Goal: Information Seeking & Learning: Learn about a topic

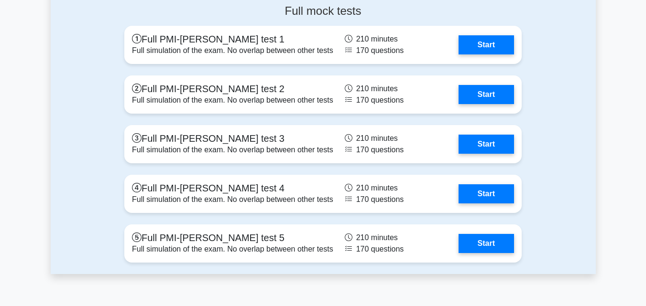
scroll to position [2357, 0]
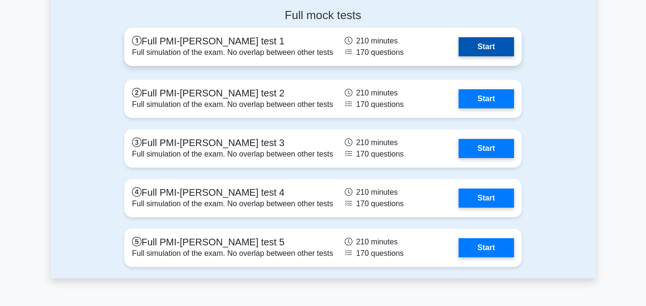
click at [499, 56] on link "Start" at bounding box center [485, 46] width 55 height 19
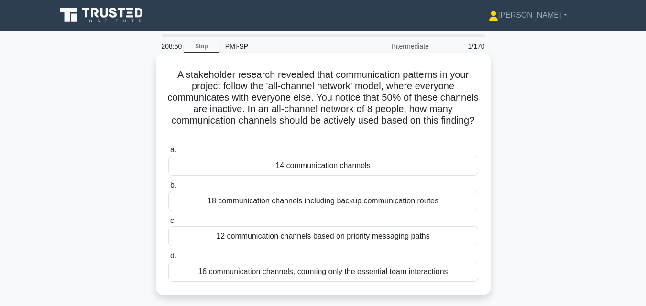
click at [412, 163] on div "14 communication channels" at bounding box center [323, 166] width 310 height 20
click at [168, 153] on input "a. 14 communication channels" at bounding box center [168, 150] width 0 height 6
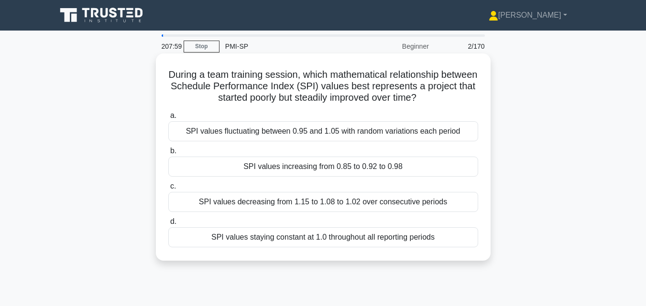
click at [409, 164] on div "SPI values increasing from 0.85 to 0.92 to 0.98" at bounding box center [323, 167] width 310 height 20
click at [168, 154] on input "b. SPI values increasing from 0.85 to 0.92 to 0.98" at bounding box center [168, 151] width 0 height 6
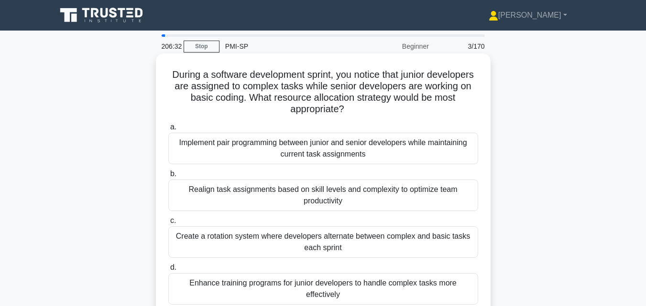
click at [387, 152] on div "Implement pair programming between junior and senior developers while maintaini…" at bounding box center [323, 149] width 310 height 32
click at [168, 130] on input "a. Implement pair programming between junior and senior developers while mainta…" at bounding box center [168, 127] width 0 height 6
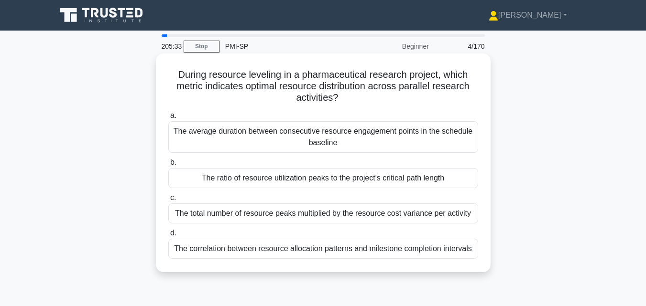
click at [374, 175] on div "The ratio of resource utilization peaks to the project's critical path length" at bounding box center [323, 178] width 310 height 20
click at [168, 166] on input "b. The ratio of resource utilization peaks to the project's critical path length" at bounding box center [168, 163] width 0 height 6
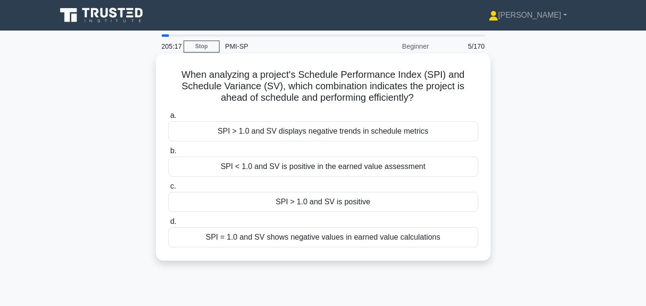
click at [369, 199] on div "SPI > 1.0 and SV is positive" at bounding box center [323, 202] width 310 height 20
click at [168, 190] on input "c. SPI > 1.0 and SV is positive" at bounding box center [168, 187] width 0 height 6
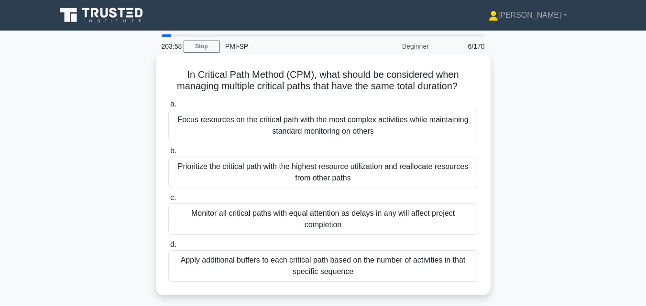
click at [352, 214] on div "Monitor all critical paths with equal attention as delays in any will affect pr…" at bounding box center [323, 220] width 310 height 32
click at [168, 201] on input "c. Monitor all critical paths with equal attention as delays in any will affect…" at bounding box center [168, 198] width 0 height 6
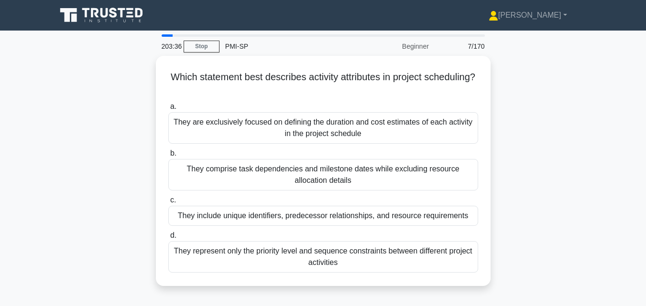
click at [352, 214] on div "They include unique identifiers, predecessor relationships, and resource requir…" at bounding box center [323, 216] width 310 height 20
click at [168, 204] on input "c. They include unique identifiers, predecessor relationships, and resource req…" at bounding box center [168, 200] width 0 height 6
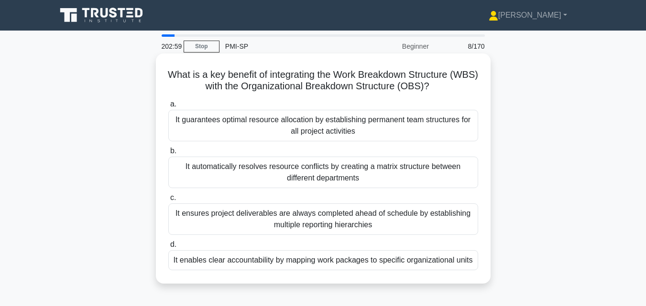
click at [347, 258] on div "It enables clear accountability by mapping work packages to specific organizati…" at bounding box center [323, 260] width 310 height 20
click at [168, 248] on input "d. It enables clear accountability by mapping work packages to specific organiz…" at bounding box center [168, 245] width 0 height 6
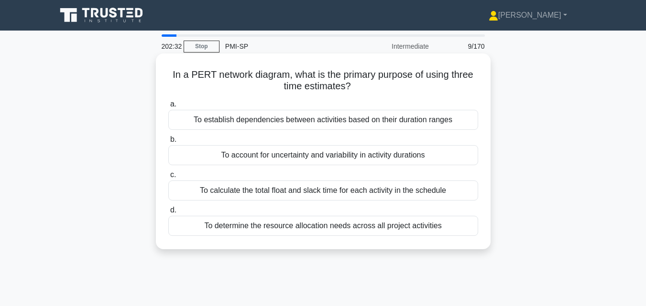
click at [341, 158] on div "To account for uncertainty and variability in activity durations" at bounding box center [323, 155] width 310 height 20
click at [168, 143] on input "b. To account for uncertainty and variability in activity durations" at bounding box center [168, 140] width 0 height 6
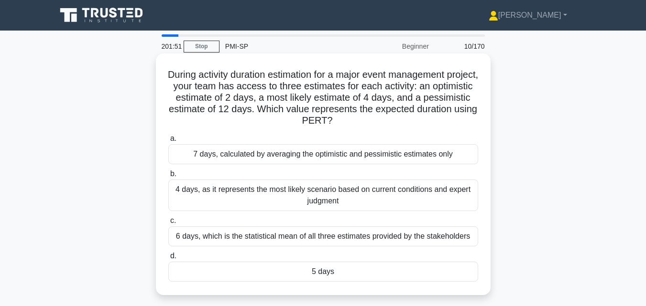
click at [333, 271] on div "5 days" at bounding box center [323, 272] width 310 height 20
click at [168, 260] on input "d. 5 days" at bounding box center [168, 256] width 0 height 6
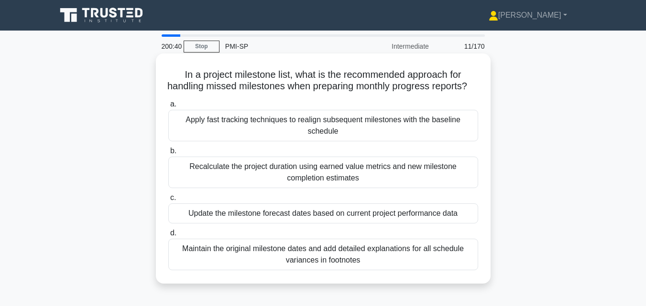
click at [327, 224] on div "Update the milestone forecast dates based on current project performance data" at bounding box center [323, 214] width 310 height 20
click at [168, 201] on input "c. Update the milestone forecast dates based on current project performance data" at bounding box center [168, 198] width 0 height 6
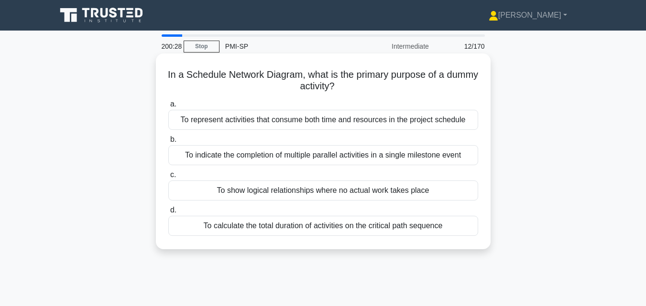
click at [339, 194] on div "To show logical relationships where no actual work takes place" at bounding box center [323, 191] width 310 height 20
click at [168, 178] on input "c. To show logical relationships where no actual work takes place" at bounding box center [168, 175] width 0 height 6
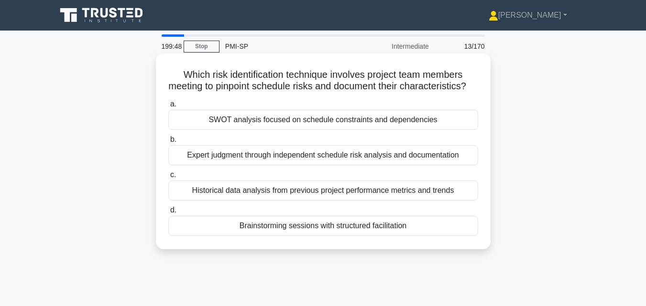
click at [327, 236] on div "Brainstorming sessions with structured facilitation" at bounding box center [323, 226] width 310 height 20
click at [168, 214] on input "d. Brainstorming sessions with structured facilitation" at bounding box center [168, 210] width 0 height 6
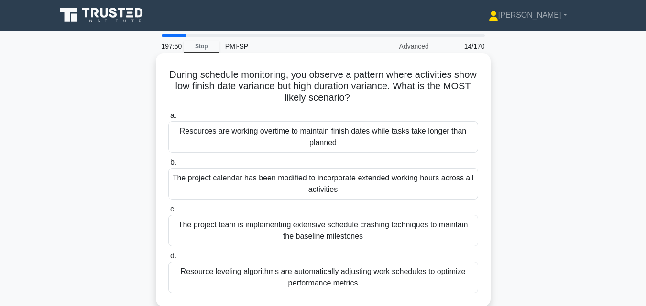
click at [324, 273] on div "Resource leveling algorithms are automatically adjusting work schedules to opti…" at bounding box center [323, 278] width 310 height 32
click at [168, 260] on input "d. Resource leveling algorithms are automatically adjusting work schedules to o…" at bounding box center [168, 256] width 0 height 6
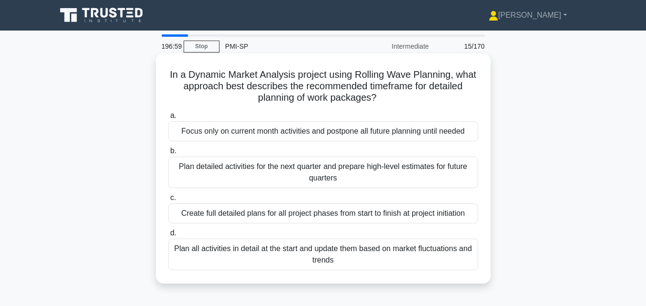
click at [351, 171] on div "Plan detailed activities for the next quarter and prepare high-level estimates …" at bounding box center [323, 173] width 310 height 32
click at [168, 154] on input "b. Plan detailed activities for the next quarter and prepare high-level estimat…" at bounding box center [168, 151] width 0 height 6
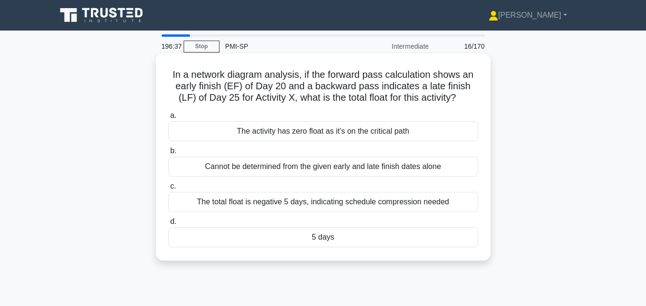
click at [317, 241] on div "5 days" at bounding box center [323, 238] width 310 height 20
click at [168, 225] on input "d. 5 days" at bounding box center [168, 222] width 0 height 6
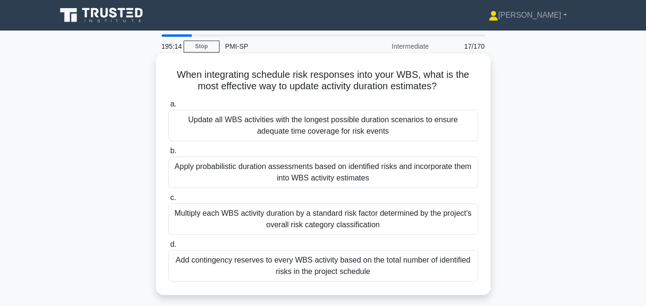
click at [347, 175] on div "Apply probabilistic duration assessments based on identified risks and incorpor…" at bounding box center [323, 173] width 310 height 32
click at [168, 154] on input "b. Apply probabilistic duration assessments based on identified risks and incor…" at bounding box center [168, 151] width 0 height 6
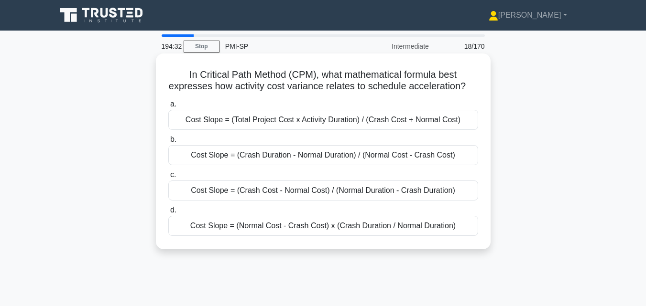
click at [338, 201] on div "Cost Slope = (Crash Cost - Normal Cost) / (Normal Duration - Crash Duration)" at bounding box center [323, 191] width 310 height 20
click at [168, 178] on input "c. Cost Slope = (Crash Cost - Normal Cost) / (Normal Duration - Crash Duration)" at bounding box center [168, 175] width 0 height 6
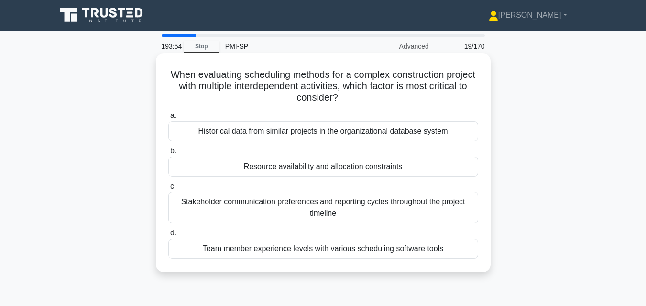
click at [334, 166] on div "Resource availability and allocation constraints" at bounding box center [323, 167] width 310 height 20
click at [168, 154] on input "b. Resource availability and allocation constraints" at bounding box center [168, 151] width 0 height 6
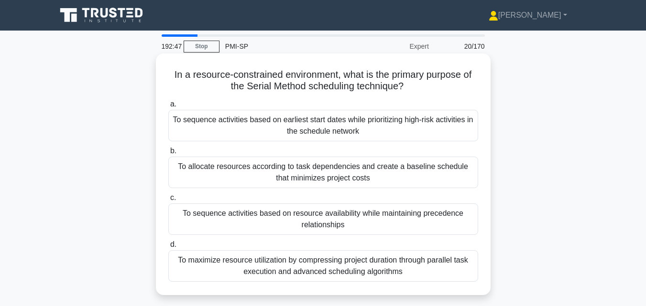
click at [315, 219] on div "To sequence activities based on resource availability while maintaining precede…" at bounding box center [323, 220] width 310 height 32
click at [168, 201] on input "c. To sequence activities based on resource availability while maintaining prec…" at bounding box center [168, 198] width 0 height 6
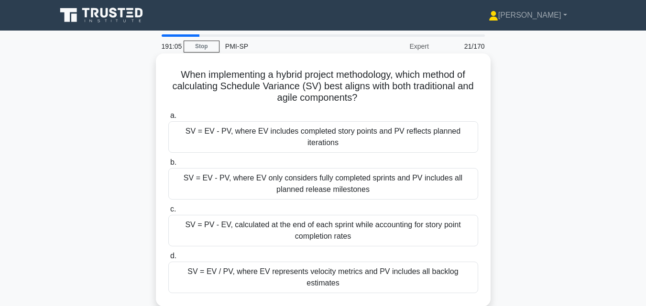
click at [365, 133] on div "SV = EV - PV, where EV includes completed story points and PV reflects planned …" at bounding box center [323, 137] width 310 height 32
click at [168, 119] on input "a. SV = EV - PV, where EV includes completed story points and PV reflects plann…" at bounding box center [168, 116] width 0 height 6
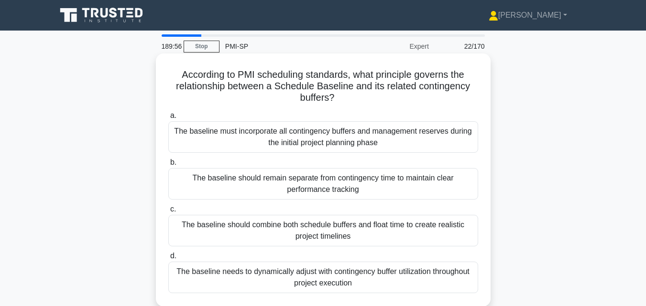
click at [295, 222] on div "The baseline should combine both schedule buffers and float time to create real…" at bounding box center [323, 231] width 310 height 32
click at [168, 213] on input "c. The baseline should combine both schedule buffers and float time to create r…" at bounding box center [168, 209] width 0 height 6
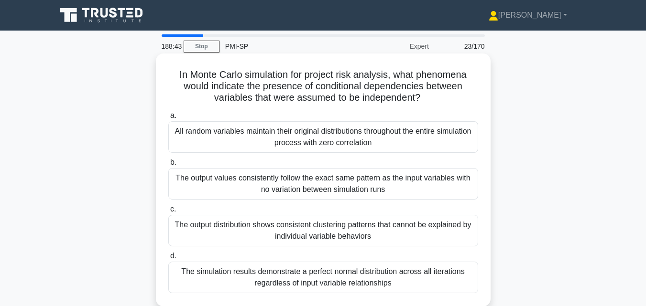
click at [368, 188] on div "The output values consistently follow the exact same pattern as the input varia…" at bounding box center [323, 184] width 310 height 32
click at [168, 166] on input "b. The output values consistently follow the exact same pattern as the input va…" at bounding box center [168, 163] width 0 height 6
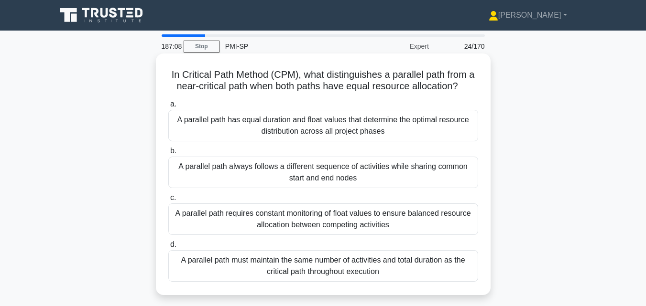
click at [355, 220] on div "A parallel path requires constant monitoring of float values to ensure balanced…" at bounding box center [323, 220] width 310 height 32
click at [168, 201] on input "c. A parallel path requires constant monitoring of float values to ensure balan…" at bounding box center [168, 198] width 0 height 6
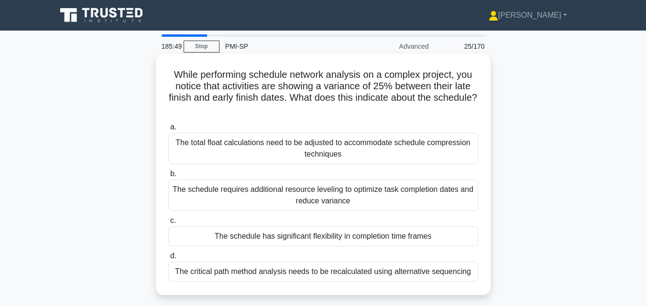
click at [349, 234] on div "The schedule has significant flexibility in completion time frames" at bounding box center [323, 237] width 310 height 20
click at [168, 224] on input "c. The schedule has significant flexibility in completion time frames" at bounding box center [168, 221] width 0 height 6
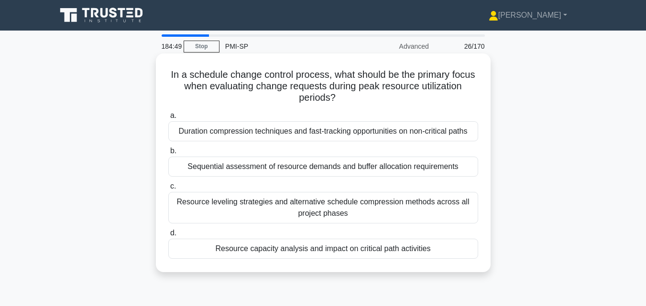
click at [345, 245] on div "Resource capacity analysis and impact on critical path activities" at bounding box center [323, 249] width 310 height 20
click at [168, 237] on input "d. Resource capacity analysis and impact on critical path activities" at bounding box center [168, 233] width 0 height 6
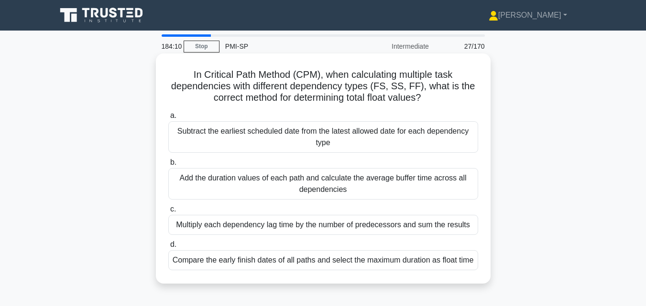
click at [326, 141] on div "Subtract the earliest scheduled date from the latest allowed date for each depe…" at bounding box center [323, 137] width 310 height 32
click at [168, 119] on input "a. Subtract the earliest scheduled date from the latest allowed date for each d…" at bounding box center [168, 116] width 0 height 6
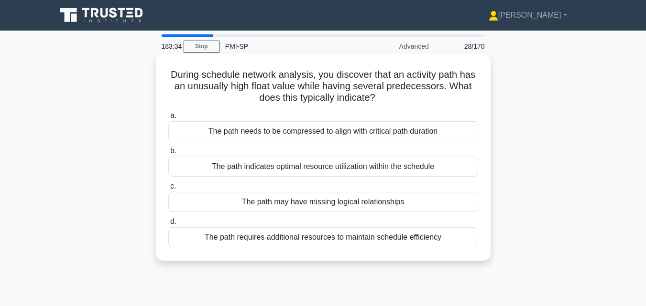
click at [300, 197] on div "The path may have missing logical relationships" at bounding box center [323, 202] width 310 height 20
click at [168, 190] on input "c. The path may have missing logical relationships" at bounding box center [168, 187] width 0 height 6
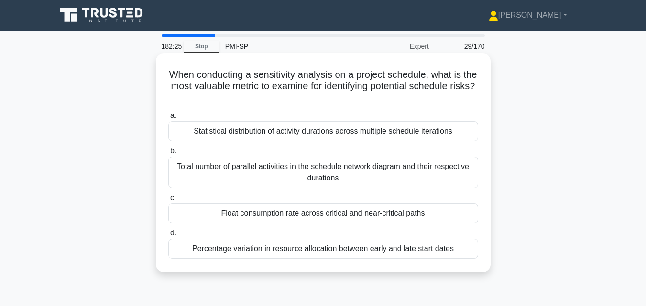
click at [302, 216] on div "Float consumption rate across critical and near-critical paths" at bounding box center [323, 214] width 310 height 20
click at [168, 201] on input "c. Float consumption rate across critical and near-critical paths" at bounding box center [168, 198] width 0 height 6
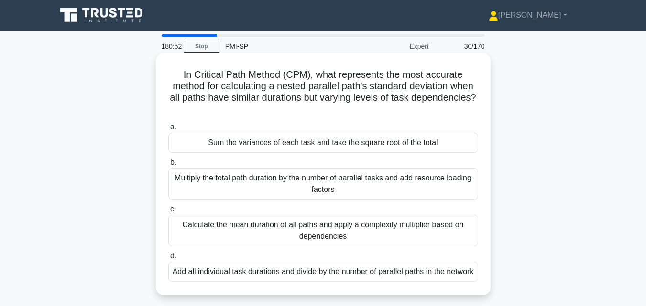
click at [351, 142] on div "Sum the variances of each task and take the square root of the total" at bounding box center [323, 143] width 310 height 20
click at [168, 130] on input "a. Sum the variances of each task and take the square root of the total" at bounding box center [168, 127] width 0 height 6
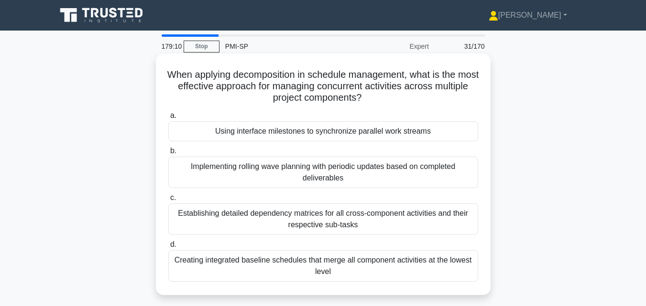
click at [320, 216] on div "Establishing detailed dependency matrices for all cross-component activities an…" at bounding box center [323, 220] width 310 height 32
click at [168, 201] on input "c. Establishing detailed dependency matrices for all cross-component activities…" at bounding box center [168, 198] width 0 height 6
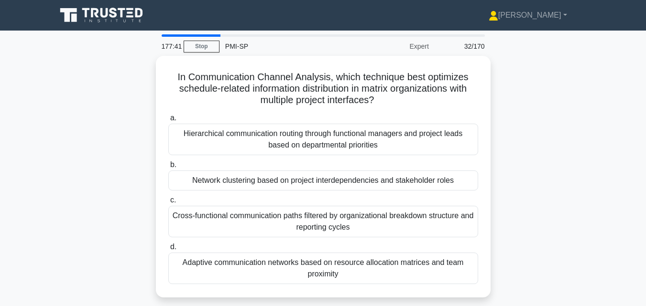
click at [320, 216] on div "Cross-functional communication paths filtered by organizational breakdown struc…" at bounding box center [323, 222] width 310 height 32
click at [168, 204] on input "c. Cross-functional communication paths filtered by organizational breakdown st…" at bounding box center [168, 200] width 0 height 6
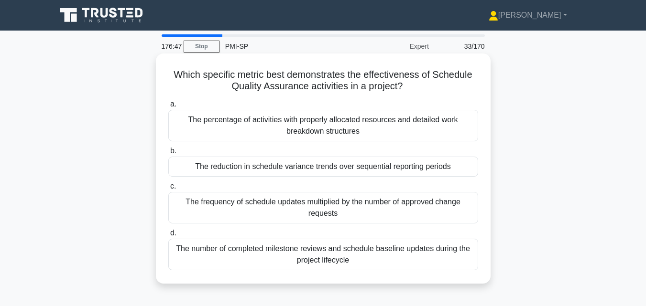
click at [338, 123] on div "The percentage of activities with properly allocated resources and detailed wor…" at bounding box center [323, 126] width 310 height 32
click at [168, 108] on input "a. The percentage of activities with properly allocated resources and detailed …" at bounding box center [168, 104] width 0 height 6
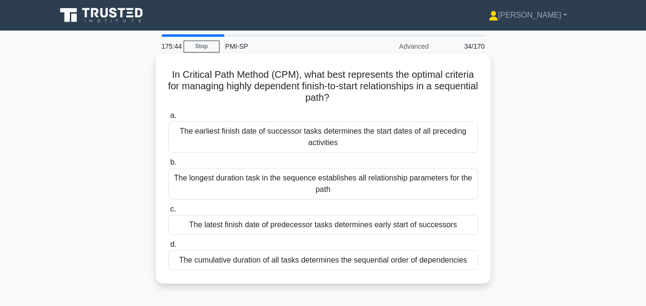
click at [298, 225] on div "The latest finish date of predecessor tasks determines early start of successors" at bounding box center [323, 225] width 310 height 20
click at [168, 213] on input "c. The latest finish date of predecessor tasks determines early start of succes…" at bounding box center [168, 209] width 0 height 6
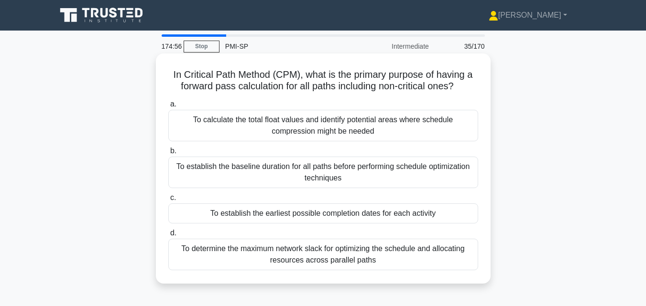
drag, startPoint x: 298, startPoint y: 220, endPoint x: 298, endPoint y: 214, distance: 6.2
click at [298, 214] on div "To establish the earliest possible completion dates for each activity" at bounding box center [323, 214] width 310 height 20
click at [168, 201] on input "c. To establish the earliest possible completion dates for each activity" at bounding box center [168, 198] width 0 height 6
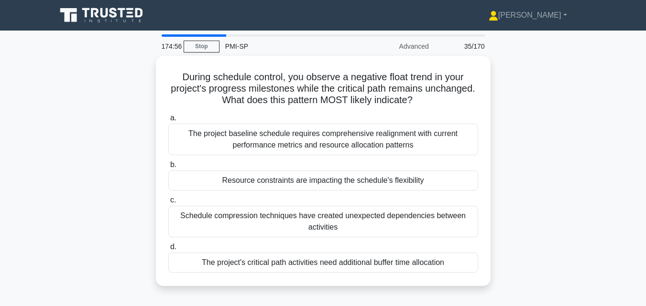
click at [298, 214] on div "Schedule compression techniques have created unexpected dependencies between ac…" at bounding box center [323, 222] width 310 height 32
click at [168, 204] on input "c. Schedule compression techniques have created unexpected dependencies between…" at bounding box center [168, 200] width 0 height 6
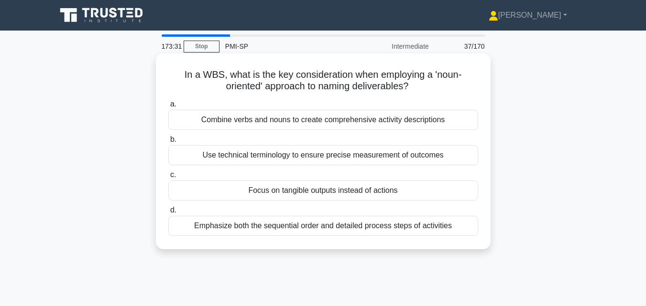
click at [277, 119] on div "Combine verbs and nouns to create comprehensive activity descriptions" at bounding box center [323, 120] width 310 height 20
click at [168, 108] on input "a. Combine verbs and nouns to create comprehensive activity descriptions" at bounding box center [168, 104] width 0 height 6
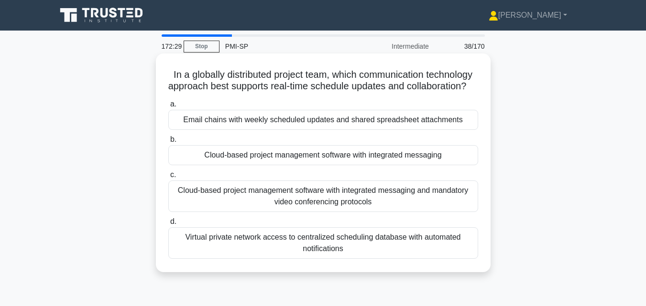
click at [294, 206] on div "Cloud-based project management software with integrated messaging and mandatory…" at bounding box center [323, 197] width 310 height 32
click at [168, 178] on input "c. Cloud-based project management software with integrated messaging and mandat…" at bounding box center [168, 175] width 0 height 6
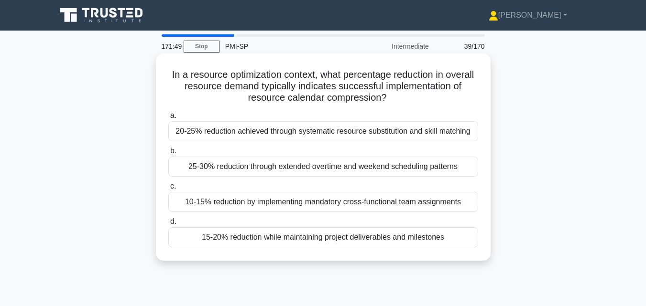
click at [300, 237] on div "15-20% reduction while maintaining project deliverables and milestones" at bounding box center [323, 238] width 310 height 20
click at [168, 225] on input "d. 15-20% reduction while maintaining project deliverables and milestones" at bounding box center [168, 222] width 0 height 6
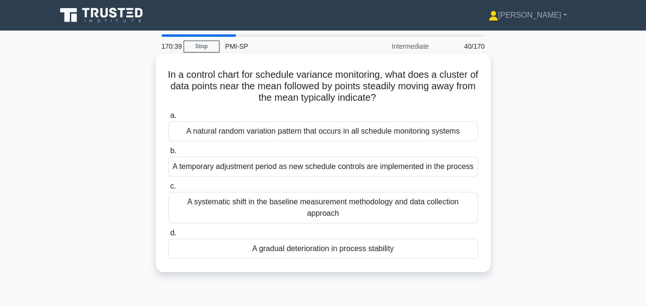
click at [272, 203] on div "A systematic shift in the baseline measurement methodology and data collection …" at bounding box center [323, 208] width 310 height 32
click at [168, 190] on input "c. A systematic shift in the baseline measurement methodology and data collecti…" at bounding box center [168, 187] width 0 height 6
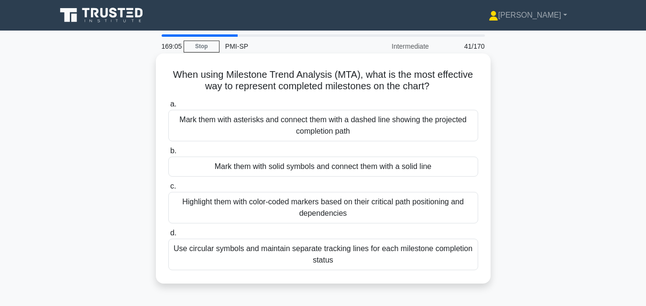
click at [293, 205] on div "Highlight them with color-coded markers based on their critical path positionin…" at bounding box center [323, 208] width 310 height 32
click at [168, 190] on input "c. Highlight them with color-coded markers based on their critical path positio…" at bounding box center [168, 187] width 0 height 6
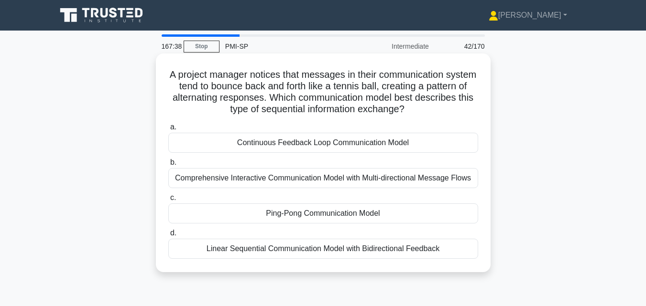
click at [301, 141] on div "Continuous Feedback Loop Communication Model" at bounding box center [323, 143] width 310 height 20
click at [168, 130] on input "a. Continuous Feedback Loop Communication Model" at bounding box center [168, 127] width 0 height 6
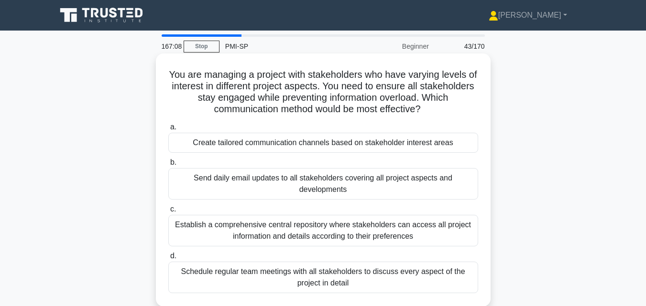
click at [285, 141] on div "Create tailored communication channels based on stakeholder interest areas" at bounding box center [323, 143] width 310 height 20
click at [168, 130] on input "a. Create tailored communication channels based on stakeholder interest areas" at bounding box center [168, 127] width 0 height 6
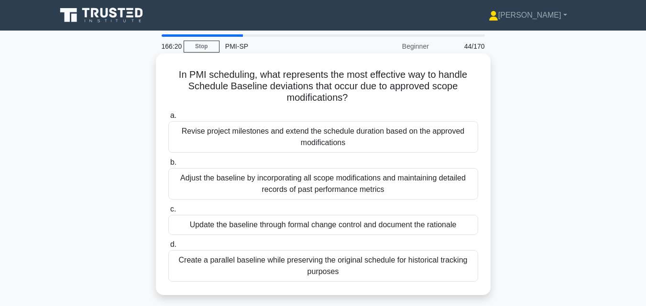
click at [297, 221] on div "Update the baseline through formal change control and document the rationale" at bounding box center [323, 225] width 310 height 20
click at [168, 213] on input "c. Update the baseline through formal change control and document the rationale" at bounding box center [168, 209] width 0 height 6
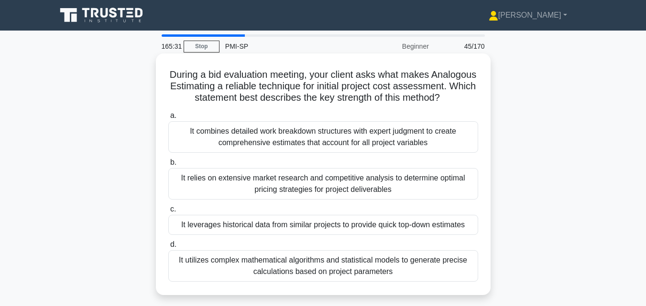
click at [306, 235] on div "It leverages historical data from similar projects to provide quick top-down es…" at bounding box center [323, 225] width 310 height 20
click at [168, 213] on input "c. It leverages historical data from similar projects to provide quick top-down…" at bounding box center [168, 209] width 0 height 6
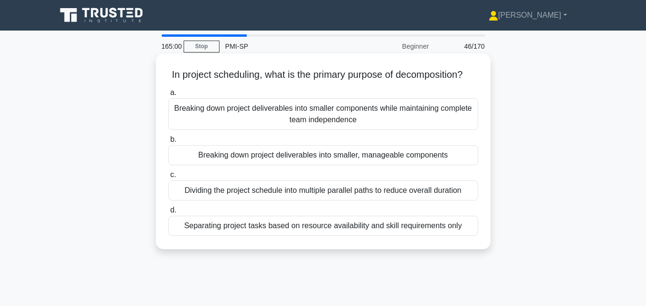
click at [301, 165] on div "Breaking down project deliverables into smaller, manageable components" at bounding box center [323, 155] width 310 height 20
click at [168, 143] on input "b. Breaking down project deliverables into smaller, manageable components" at bounding box center [168, 140] width 0 height 6
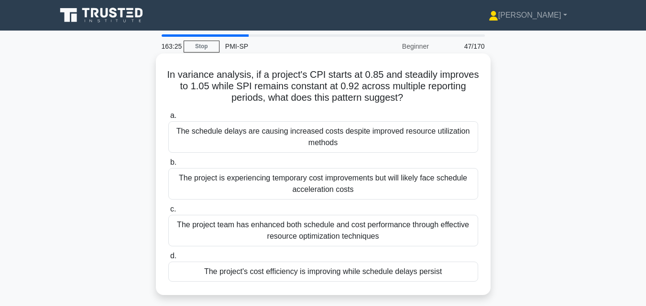
click at [298, 271] on div "The project's cost efficiency is improving while schedule delays persist" at bounding box center [323, 272] width 310 height 20
click at [168, 260] on input "d. The project's cost efficiency is improving while schedule delays persist" at bounding box center [168, 256] width 0 height 6
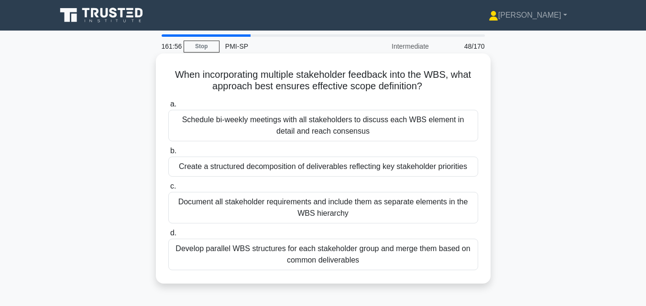
click at [315, 202] on div "Document all stakeholder requirements and include them as separate elements in …" at bounding box center [323, 208] width 310 height 32
click at [168, 190] on input "c. Document all stakeholder requirements and include them as separate elements …" at bounding box center [168, 187] width 0 height 6
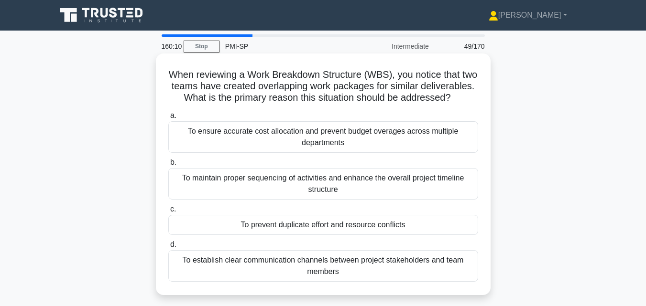
click at [261, 235] on div "To prevent duplicate effort and resource conflicts" at bounding box center [323, 225] width 310 height 20
click at [168, 213] on input "c. To prevent duplicate effort and resource conflicts" at bounding box center [168, 209] width 0 height 6
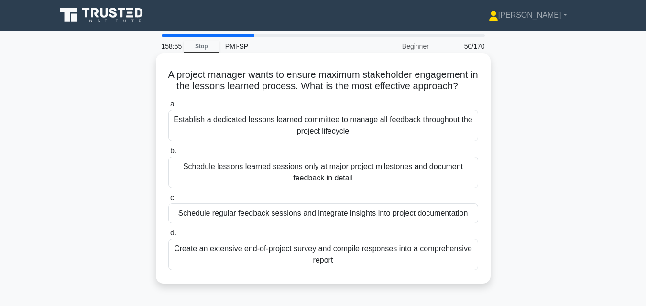
drag, startPoint x: 261, startPoint y: 238, endPoint x: 261, endPoint y: 213, distance: 24.9
click at [261, 213] on div "a. Establish a dedicated lessons learned committee to manage all feedback throu…" at bounding box center [323, 185] width 321 height 176
click at [261, 213] on div "Schedule regular feedback sessions and integrate insights into project document…" at bounding box center [323, 214] width 310 height 20
click at [168, 201] on input "c. Schedule regular feedback sessions and integrate insights into project docum…" at bounding box center [168, 198] width 0 height 6
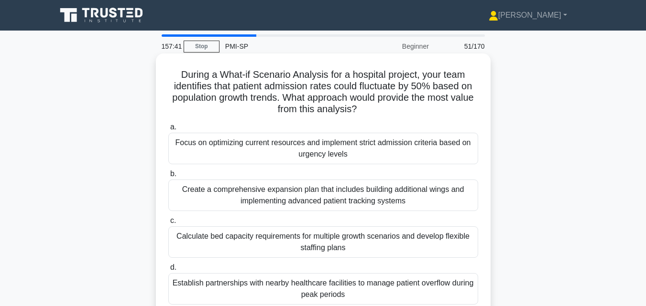
click at [259, 237] on div "Calculate bed capacity requirements for multiple growth scenarios and develop f…" at bounding box center [323, 243] width 310 height 32
click at [168, 224] on input "c. Calculate bed capacity requirements for multiple growth scenarios and develo…" at bounding box center [168, 221] width 0 height 6
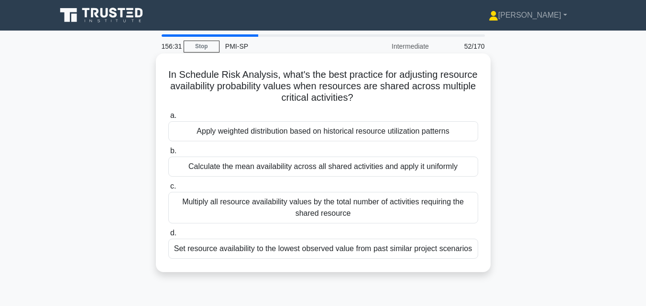
click at [229, 130] on div "Apply weighted distribution based on historical resource utilization patterns" at bounding box center [323, 131] width 310 height 20
click at [168, 119] on input "a. Apply weighted distribution based on historical resource utilization patterns" at bounding box center [168, 116] width 0 height 6
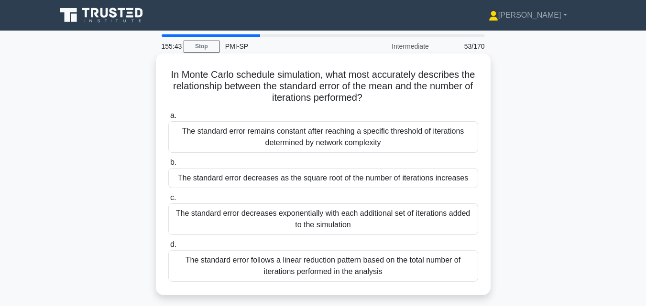
click at [233, 265] on div "The standard error follows a linear reduction pattern based on the total number…" at bounding box center [323, 266] width 310 height 32
click at [168, 248] on input "d. The standard error follows a linear reduction pattern based on the total num…" at bounding box center [168, 245] width 0 height 6
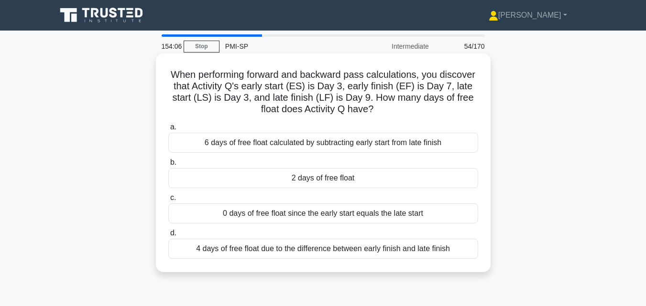
click at [315, 180] on div "2 days of free float" at bounding box center [323, 178] width 310 height 20
click at [168, 166] on input "b. 2 days of free float" at bounding box center [168, 163] width 0 height 6
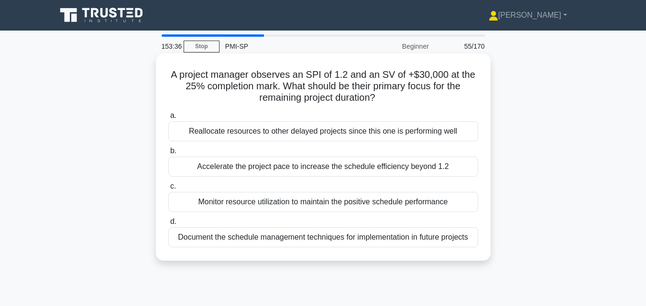
click at [303, 202] on div "Monitor resource utilization to maintain the positive schedule performance" at bounding box center [323, 202] width 310 height 20
click at [168, 190] on input "c. Monitor resource utilization to maintain the positive schedule performance" at bounding box center [168, 187] width 0 height 6
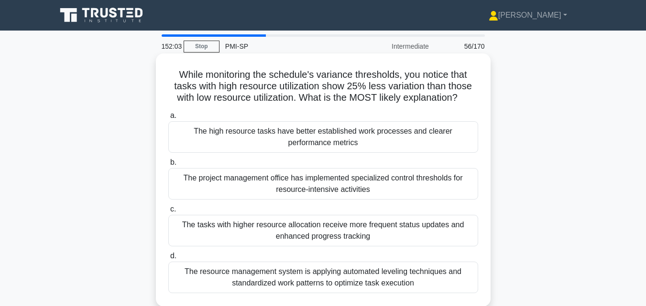
click at [300, 227] on div "The tasks with higher resource allocation receive more frequent status updates …" at bounding box center [323, 231] width 310 height 32
click at [168, 213] on input "c. The tasks with higher resource allocation receive more frequent status updat…" at bounding box center [168, 209] width 0 height 6
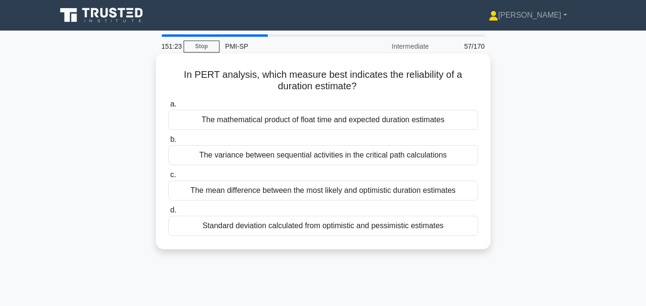
click at [313, 223] on div "Standard deviation calculated from optimistic and pessimistic estimates" at bounding box center [323, 226] width 310 height 20
click at [168, 214] on input "d. Standard deviation calculated from optimistic and pessimistic estimates" at bounding box center [168, 210] width 0 height 6
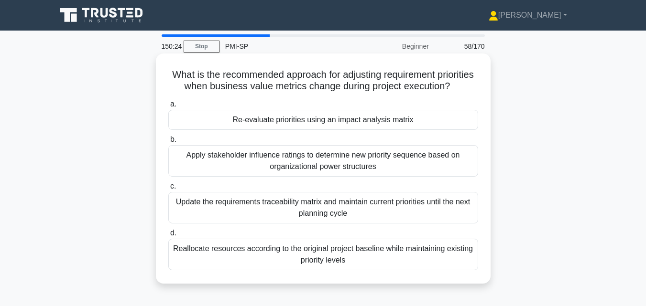
click at [314, 130] on div "Re-evaluate priorities using an impact analysis matrix" at bounding box center [323, 120] width 310 height 20
click at [168, 108] on input "a. Re-evaluate priorities using an impact analysis matrix" at bounding box center [168, 104] width 0 height 6
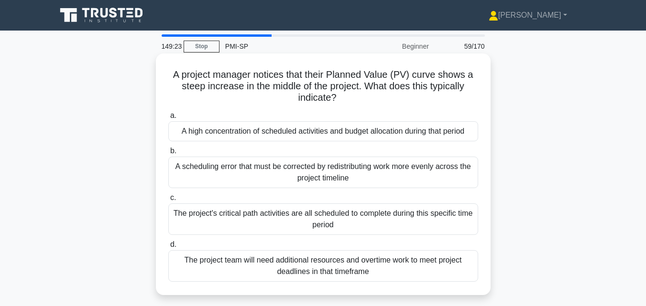
click at [334, 213] on div "The project's critical path activities are all scheduled to complete during thi…" at bounding box center [323, 220] width 310 height 32
click at [168, 201] on input "c. The project's critical path activities are all scheduled to complete during …" at bounding box center [168, 198] width 0 height 6
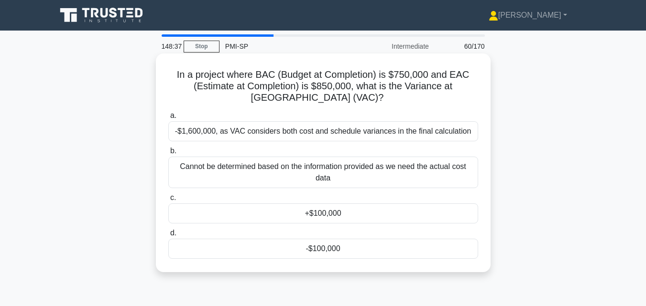
click at [320, 247] on div "-$100,000" at bounding box center [323, 249] width 310 height 20
click at [168, 237] on input "d. -$100,000" at bounding box center [168, 233] width 0 height 6
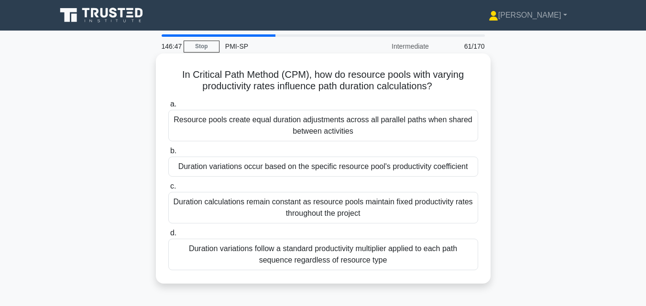
click at [288, 171] on div "Duration variations occur based on the specific resource pool's productivity co…" at bounding box center [323, 167] width 310 height 20
click at [168, 154] on input "b. Duration variations occur based on the specific resource pool's productivity…" at bounding box center [168, 151] width 0 height 6
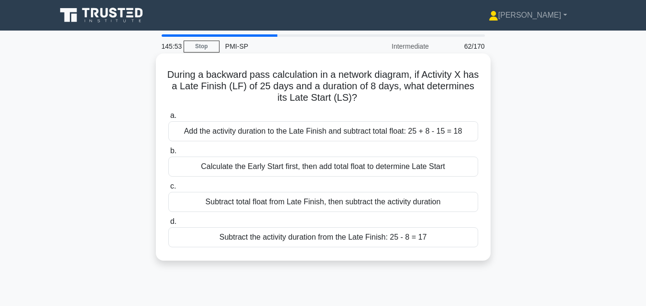
click at [312, 238] on div "Subtract the activity duration from the Late Finish: 25 - 8 = 17" at bounding box center [323, 238] width 310 height 20
click at [168, 225] on input "d. Subtract the activity duration from the Late Finish: 25 - 8 = 17" at bounding box center [168, 222] width 0 height 6
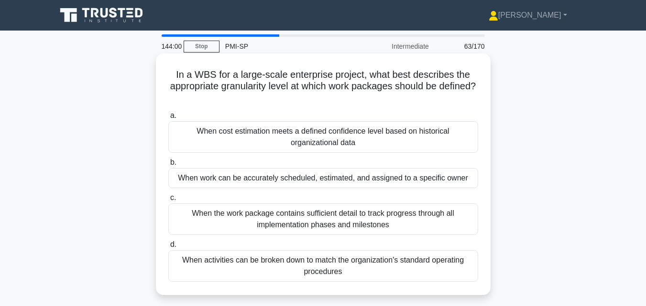
click at [344, 178] on div "When work can be accurately scheduled, estimated, and assigned to a specific ow…" at bounding box center [323, 178] width 310 height 20
click at [168, 166] on input "b. When work can be accurately scheduled, estimated, and assigned to a specific…" at bounding box center [168, 163] width 0 height 6
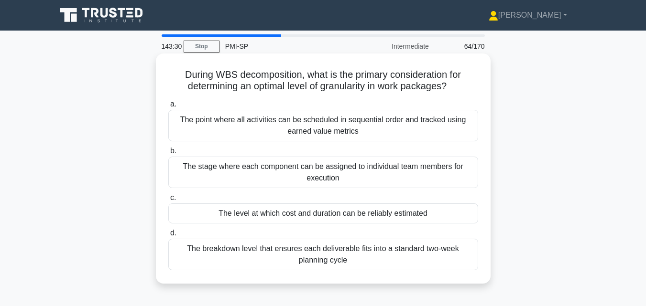
click at [323, 213] on div "The level at which cost and duration can be reliably estimated" at bounding box center [323, 214] width 310 height 20
click at [168, 201] on input "c. The level at which cost and duration can be reliably estimated" at bounding box center [168, 198] width 0 height 6
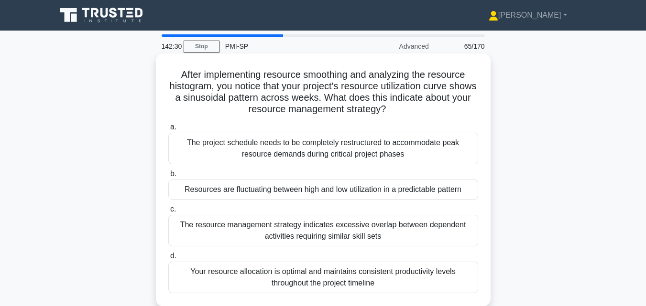
click at [325, 192] on div "Resources are fluctuating between high and low utilization in a predictable pat…" at bounding box center [323, 190] width 310 height 20
click at [168, 177] on input "b. Resources are fluctuating between high and low utilization in a predictable …" at bounding box center [168, 174] width 0 height 6
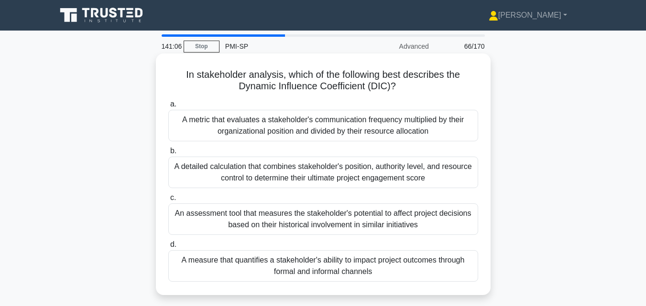
click at [333, 261] on div "A measure that quantifies a stakeholder's ability to impact project outcomes th…" at bounding box center [323, 266] width 310 height 32
click at [168, 248] on input "d. A measure that quantifies a stakeholder's ability to impact project outcomes…" at bounding box center [168, 245] width 0 height 6
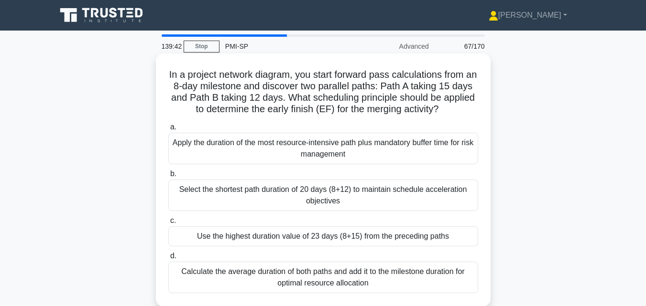
click at [335, 236] on div "Use the highest duration value of 23 days (8+15) from the preceding paths" at bounding box center [323, 237] width 310 height 20
click at [168, 224] on input "c. Use the highest duration value of 23 days (8+15) from the preceding paths" at bounding box center [168, 221] width 0 height 6
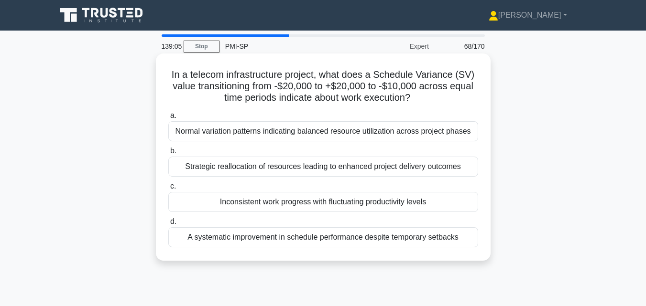
click at [331, 200] on div "Inconsistent work progress with fluctuating productivity levels" at bounding box center [323, 202] width 310 height 20
click at [168, 190] on input "c. Inconsistent work progress with fluctuating productivity levels" at bounding box center [168, 187] width 0 height 6
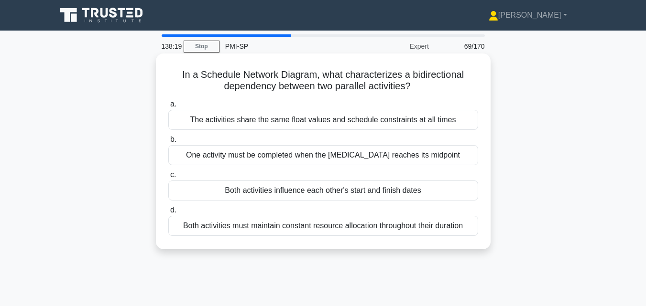
click at [333, 190] on div "Both activities influence each other's start and finish dates" at bounding box center [323, 191] width 310 height 20
click at [168, 178] on input "c. Both activities influence each other's start and finish dates" at bounding box center [168, 175] width 0 height 6
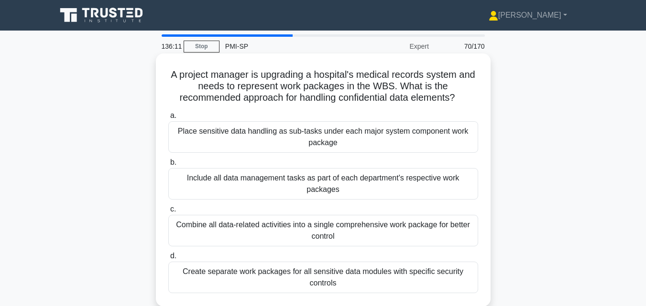
click at [323, 279] on div "Create separate work packages for all sensitive data modules with specific secu…" at bounding box center [323, 278] width 310 height 32
click at [168, 260] on input "d. Create separate work packages for all sensitive data modules with specific s…" at bounding box center [168, 256] width 0 height 6
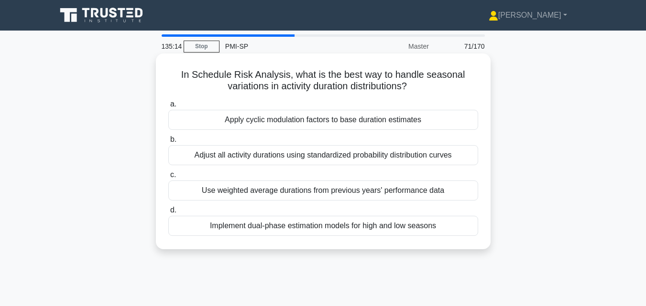
click at [355, 191] on div "Use weighted average durations from previous years' performance data" at bounding box center [323, 191] width 310 height 20
click at [168, 178] on input "c. Use weighted average durations from previous years' performance data" at bounding box center [168, 175] width 0 height 6
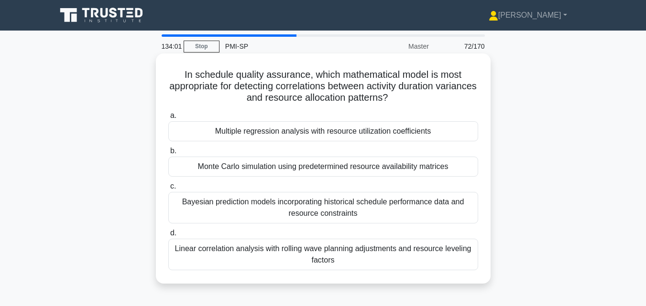
click at [332, 130] on div "Multiple regression analysis with resource utilization coefficients" at bounding box center [323, 131] width 310 height 20
click at [168, 119] on input "a. Multiple regression analysis with resource utilization coefficients" at bounding box center [168, 116] width 0 height 6
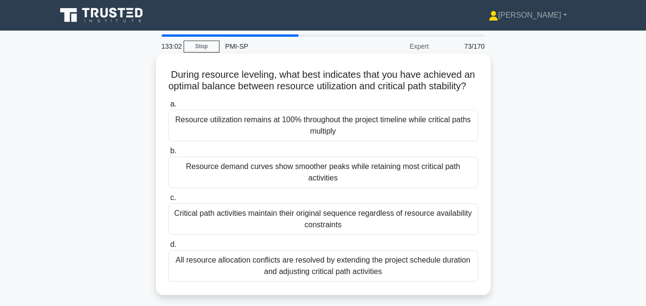
click at [330, 185] on div "Resource demand curves show smoother peaks while retaining most critical path a…" at bounding box center [323, 173] width 310 height 32
click at [168, 154] on input "b. Resource demand curves show smoother peaks while retaining most critical pat…" at bounding box center [168, 151] width 0 height 6
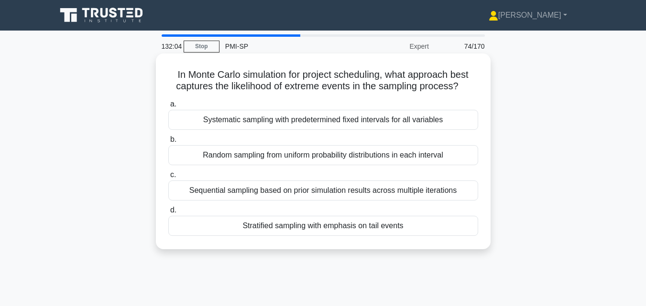
click at [357, 232] on div "Stratified sampling with emphasis on tail events" at bounding box center [323, 226] width 310 height 20
click at [168, 214] on input "d. Stratified sampling with emphasis on tail events" at bounding box center [168, 210] width 0 height 6
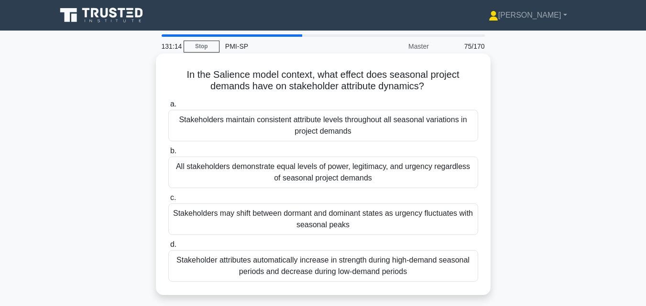
click at [350, 217] on div "Stakeholders may shift between dormant and dominant states as urgency fluctuate…" at bounding box center [323, 220] width 310 height 32
click at [168, 201] on input "c. Stakeholders may shift between dormant and dominant states as urgency fluctu…" at bounding box center [168, 198] width 0 height 6
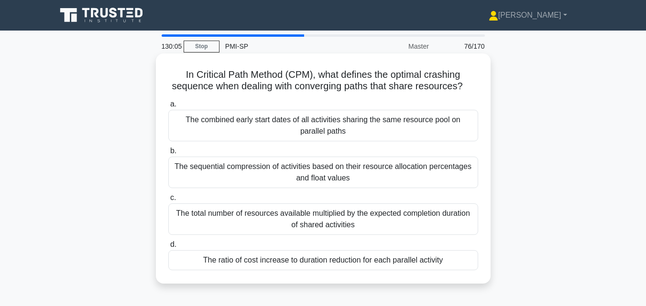
click at [350, 257] on div "The ratio of cost increase to duration reduction for each parallel activity" at bounding box center [323, 260] width 310 height 20
click at [168, 248] on input "d. The ratio of cost increase to duration reduction for each parallel activity" at bounding box center [168, 245] width 0 height 6
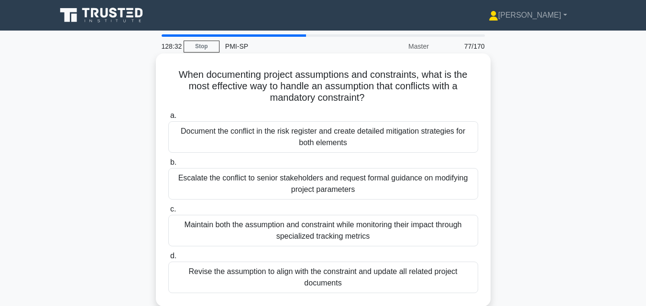
click at [346, 131] on div "Document the conflict in the risk register and create detailed mitigation strat…" at bounding box center [323, 137] width 310 height 32
click at [168, 119] on input "a. Document the conflict in the risk register and create detailed mitigation st…" at bounding box center [168, 116] width 0 height 6
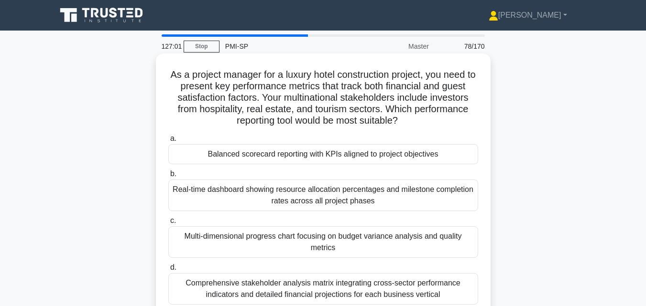
click at [348, 242] on div "Multi-dimensional progress chart focusing on budget variance analysis and quali…" at bounding box center [323, 243] width 310 height 32
click at [168, 224] on input "c. Multi-dimensional progress chart focusing on budget variance analysis and qu…" at bounding box center [168, 221] width 0 height 6
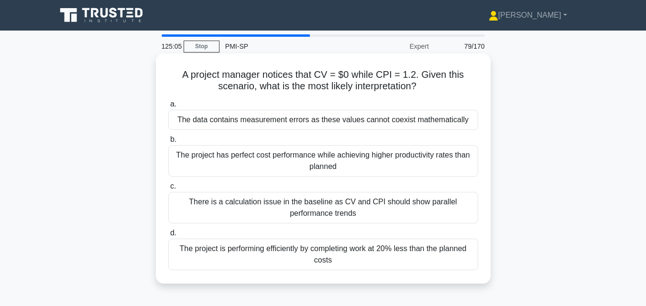
click at [320, 152] on div "The project has perfect cost performance while achieving higher productivity ra…" at bounding box center [323, 161] width 310 height 32
click at [168, 143] on input "b. The project has perfect cost performance while achieving higher productivity…" at bounding box center [168, 140] width 0 height 6
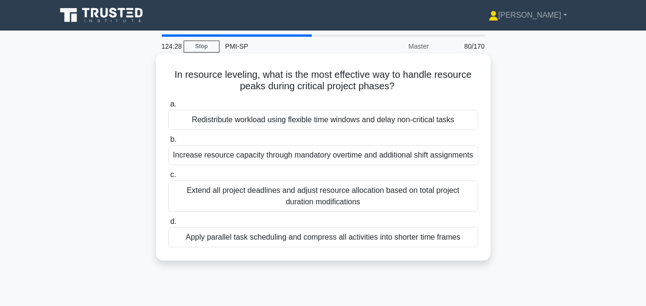
click at [331, 117] on div "Redistribute workload using flexible time windows and delay non-critical tasks" at bounding box center [323, 120] width 310 height 20
click at [168, 108] on input "a. Redistribute workload using flexible time windows and delay non-critical tas…" at bounding box center [168, 104] width 0 height 6
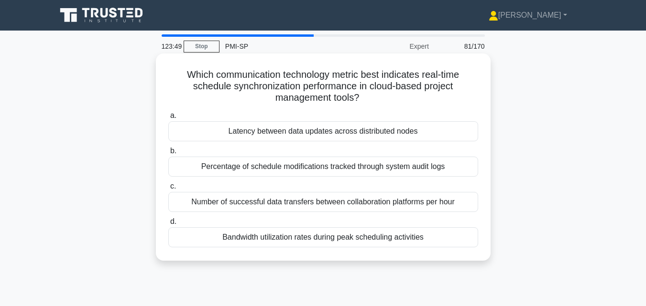
click at [324, 203] on div "Number of successful data transfers between collaboration platforms per hour" at bounding box center [323, 202] width 310 height 20
click at [168, 190] on input "c. Number of successful data transfers between collaboration platforms per hour" at bounding box center [168, 187] width 0 height 6
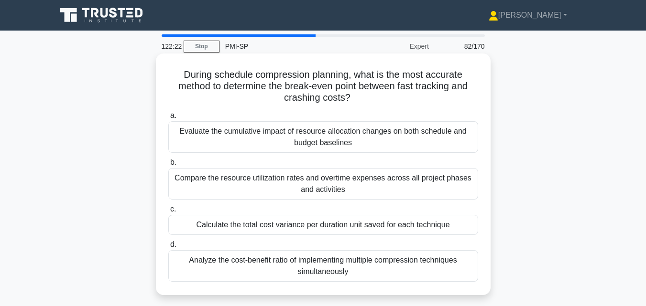
click at [315, 230] on div "Calculate the total cost variance per duration unit saved for each technique" at bounding box center [323, 225] width 310 height 20
click at [168, 213] on input "c. Calculate the total cost variance per duration unit saved for each technique" at bounding box center [168, 209] width 0 height 6
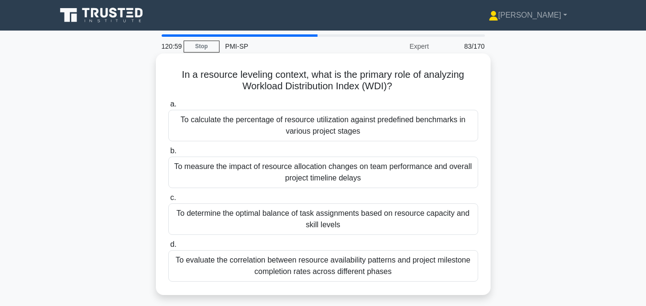
click at [315, 223] on div "To determine the optimal balance of task assignments based on resource capacity…" at bounding box center [323, 220] width 310 height 32
click at [168, 201] on input "c. To determine the optimal balance of task assignments based on resource capac…" at bounding box center [168, 198] width 0 height 6
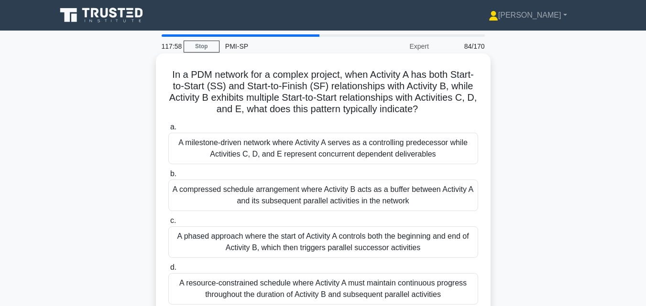
click at [303, 243] on div "A phased approach where the start of Activity A controls both the beginning and…" at bounding box center [323, 243] width 310 height 32
click at [168, 224] on input "c. A phased approach where the start of Activity A controls both the beginning …" at bounding box center [168, 221] width 0 height 6
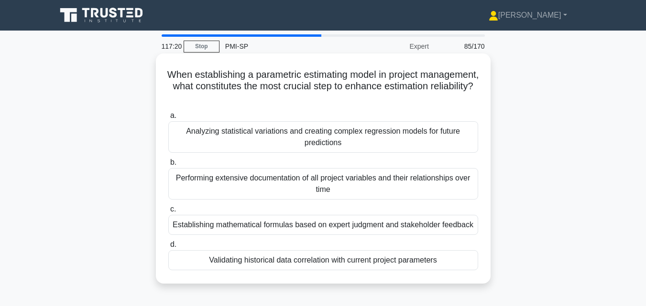
click at [302, 260] on div "Validating historical data correlation with current project parameters" at bounding box center [323, 260] width 310 height 20
click at [168, 248] on input "d. Validating historical data correlation with current project parameters" at bounding box center [168, 245] width 0 height 6
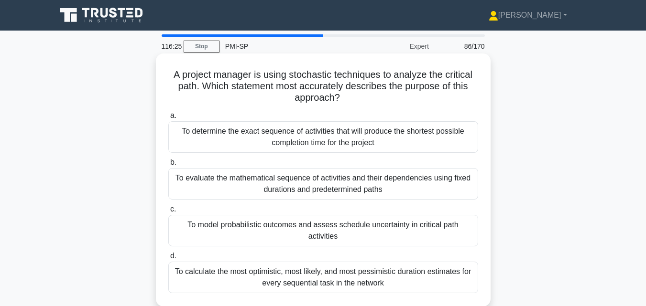
click at [301, 225] on div "To model probabilistic outcomes and assess schedule uncertainty in critical pat…" at bounding box center [323, 231] width 310 height 32
click at [168, 213] on input "c. To model probabilistic outcomes and assess schedule uncertainty in critical …" at bounding box center [168, 209] width 0 height 6
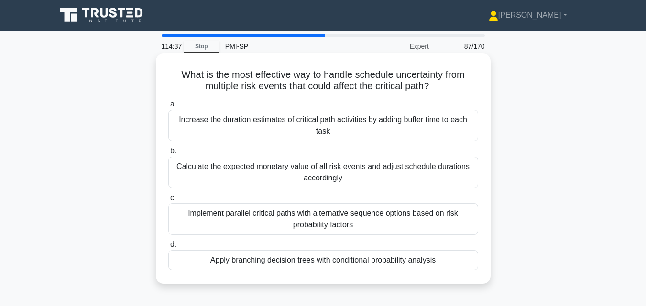
click at [277, 132] on div "Increase the duration estimates of critical path activities by adding buffer ti…" at bounding box center [323, 126] width 310 height 32
click at [168, 108] on input "a. Increase the duration estimates of critical path activities by adding buffer…" at bounding box center [168, 104] width 0 height 6
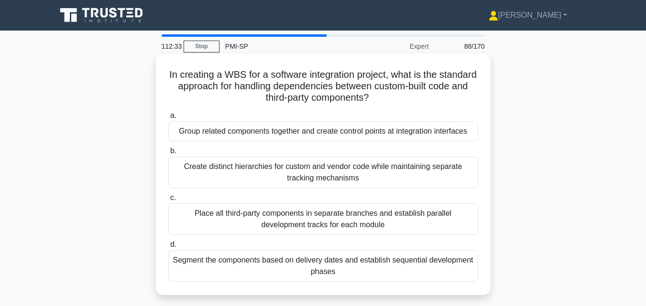
click at [276, 221] on div "Place all third-party components in separate branches and establish parallel de…" at bounding box center [323, 220] width 310 height 32
click at [168, 201] on input "c. Place all third-party components in separate branches and establish parallel…" at bounding box center [168, 198] width 0 height 6
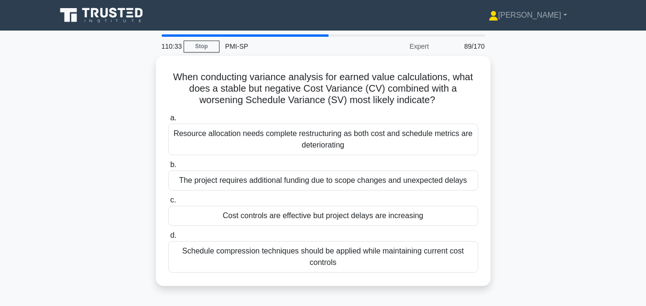
click at [276, 221] on div "Cost controls are effective but project delays are increasing" at bounding box center [323, 216] width 310 height 20
click at [168, 204] on input "c. Cost controls are effective but project delays are increasing" at bounding box center [168, 200] width 0 height 6
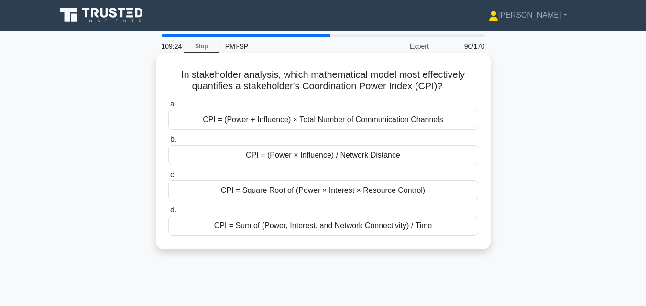
click at [274, 227] on div "CPI = Sum of (Power, Interest, and Network Connectivity) / Time" at bounding box center [323, 226] width 310 height 20
click at [168, 214] on input "d. CPI = Sum of (Power, Interest, and Network Connectivity) / Time" at bounding box center [168, 210] width 0 height 6
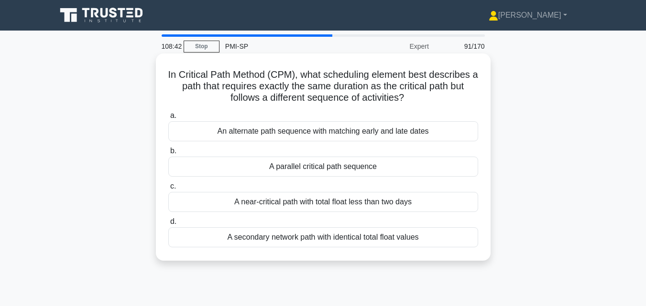
click at [297, 166] on div "A parallel critical path sequence" at bounding box center [323, 167] width 310 height 20
click at [168, 154] on input "b. A parallel critical path sequence" at bounding box center [168, 151] width 0 height 6
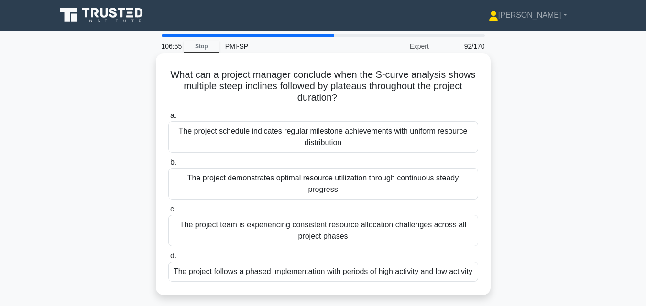
click at [334, 273] on div "The project follows a phased implementation with periods of high activity and l…" at bounding box center [323, 272] width 310 height 20
click at [168, 260] on input "d. The project follows a phased implementation with periods of high activity an…" at bounding box center [168, 256] width 0 height 6
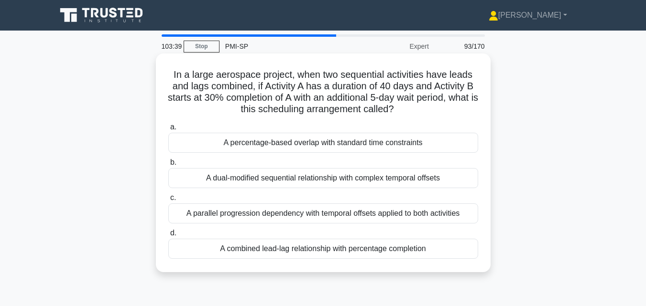
click at [345, 141] on div "A percentage-based overlap with standard time constraints" at bounding box center [323, 143] width 310 height 20
click at [168, 130] on input "a. A percentage-based overlap with standard time constraints" at bounding box center [168, 127] width 0 height 6
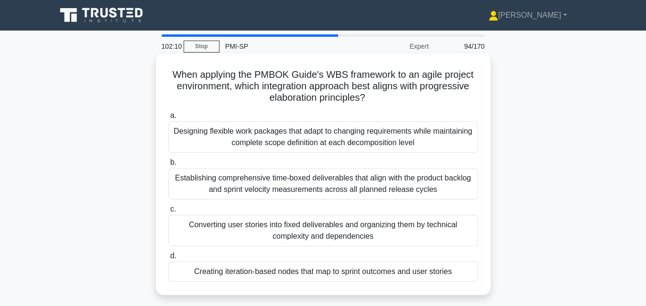
click at [329, 141] on div "Designing flexible work packages that adapt to changing requirements while main…" at bounding box center [323, 137] width 310 height 32
click at [168, 119] on input "a. Designing flexible work packages that adapt to changing requirements while m…" at bounding box center [168, 116] width 0 height 6
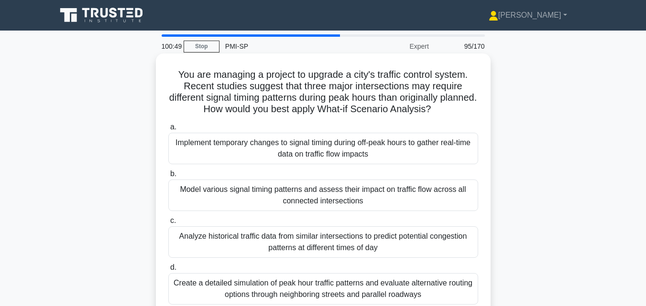
click at [283, 192] on div "Model various signal timing patterns and assess their impact on traffic flow ac…" at bounding box center [323, 196] width 310 height 32
click at [168, 177] on input "b. Model various signal timing patterns and assess their impact on traffic flow…" at bounding box center [168, 174] width 0 height 6
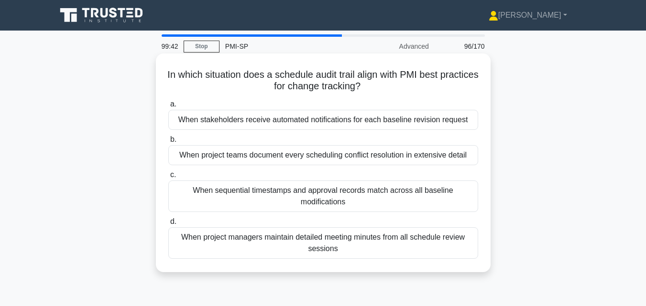
click at [305, 125] on div "When stakeholders receive automated notifications for each baseline revision re…" at bounding box center [323, 120] width 310 height 20
click at [168, 108] on input "a. When stakeholders receive automated notifications for each baseline revision…" at bounding box center [168, 104] width 0 height 6
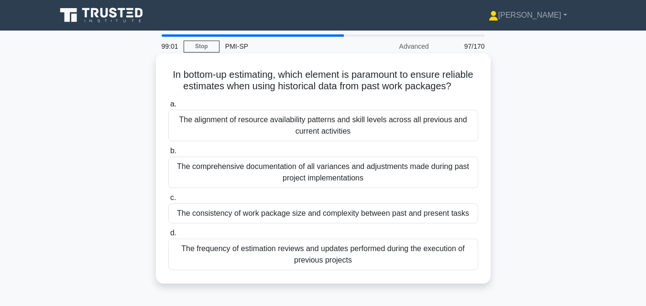
click at [308, 140] on div "The alignment of resource availability patterns and skill levels across all pre…" at bounding box center [323, 126] width 310 height 32
click at [168, 108] on input "a. The alignment of resource availability patterns and skill levels across all …" at bounding box center [168, 104] width 0 height 6
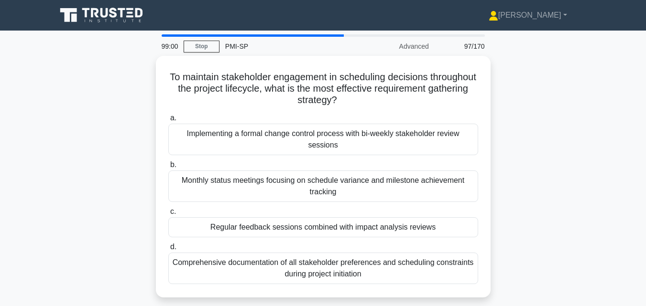
click at [308, 140] on div "Implementing a formal change control process with bi-weekly stakeholder review …" at bounding box center [323, 140] width 310 height 32
click at [168, 121] on input "a. Implementing a formal change control process with bi-weekly stakeholder revi…" at bounding box center [168, 118] width 0 height 6
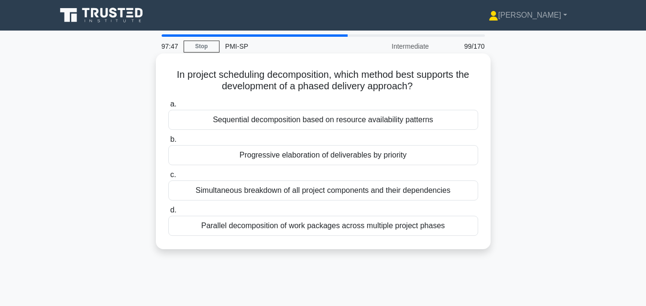
click at [307, 122] on div "Sequential decomposition based on resource availability patterns" at bounding box center [323, 120] width 310 height 20
click at [168, 108] on input "a. Sequential decomposition based on resource availability patterns" at bounding box center [168, 104] width 0 height 6
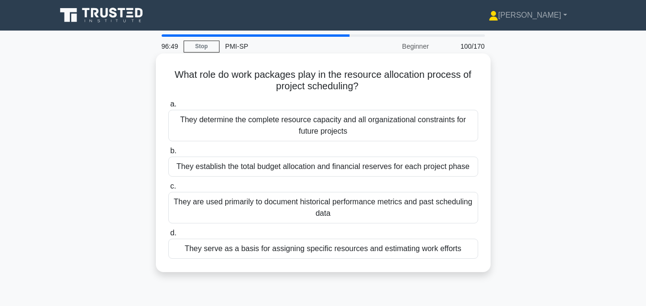
click at [288, 250] on div "They serve as a basis for assigning specific resources and estimating work effo…" at bounding box center [323, 249] width 310 height 20
click at [168, 237] on input "d. They serve as a basis for assigning specific resources and estimating work e…" at bounding box center [168, 233] width 0 height 6
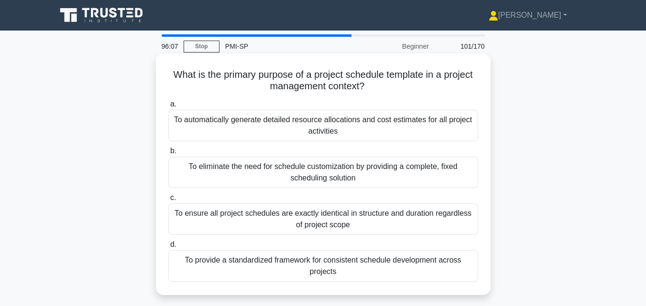
click at [297, 266] on div "To provide a standardized framework for consistent schedule development across …" at bounding box center [323, 266] width 310 height 32
click at [168, 248] on input "d. To provide a standardized framework for consistent schedule development acro…" at bounding box center [168, 245] width 0 height 6
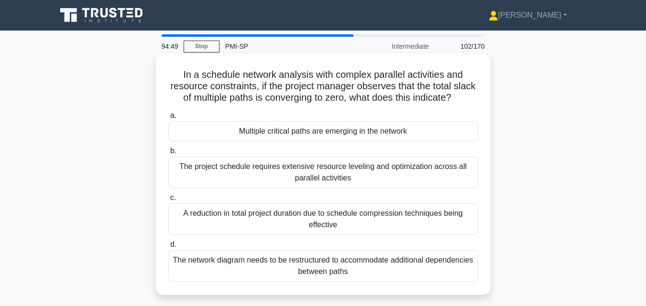
click at [311, 141] on div "Multiple critical paths are emerging in the network" at bounding box center [323, 131] width 310 height 20
click at [168, 119] on input "a. Multiple critical paths are emerging in the network" at bounding box center [168, 116] width 0 height 6
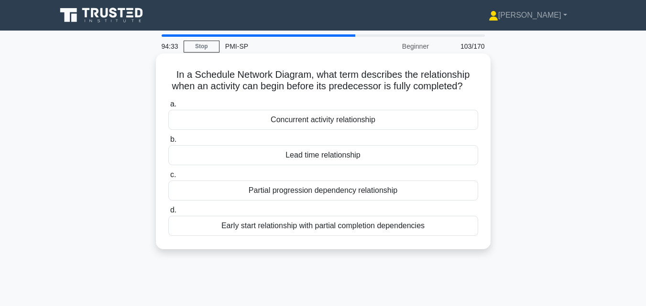
click at [315, 164] on div "Lead time relationship" at bounding box center [323, 155] width 310 height 20
click at [168, 143] on input "b. Lead time relationship" at bounding box center [168, 140] width 0 height 6
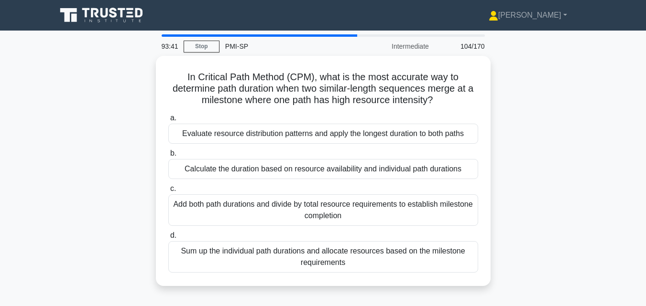
click at [315, 164] on div "Calculate the duration based on resource availability and individual path durat…" at bounding box center [323, 169] width 310 height 20
click at [168, 157] on input "b. Calculate the duration based on resource availability and individual path du…" at bounding box center [168, 154] width 0 height 6
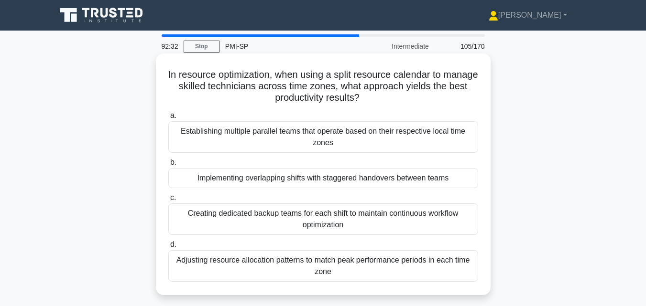
click at [311, 179] on div "Implementing overlapping shifts with staggered handovers between teams" at bounding box center [323, 178] width 310 height 20
click at [168, 166] on input "b. Implementing overlapping shifts with staggered handovers between teams" at bounding box center [168, 163] width 0 height 6
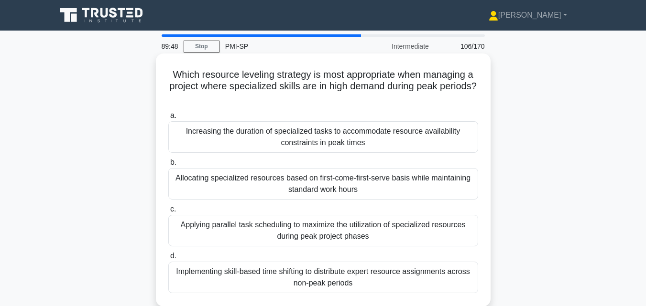
click at [275, 272] on div "Implementing skill-based time shifting to distribute expert resource assignment…" at bounding box center [323, 278] width 310 height 32
click at [168, 260] on input "d. Implementing skill-based time shifting to distribute expert resource assignm…" at bounding box center [168, 256] width 0 height 6
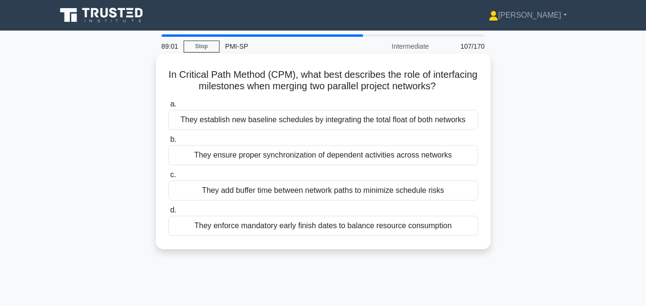
click at [250, 115] on div "They establish new baseline schedules by integrating the total float of both ne…" at bounding box center [323, 120] width 310 height 20
click at [168, 108] on input "a. They establish new baseline schedules by integrating the total float of both…" at bounding box center [168, 104] width 0 height 6
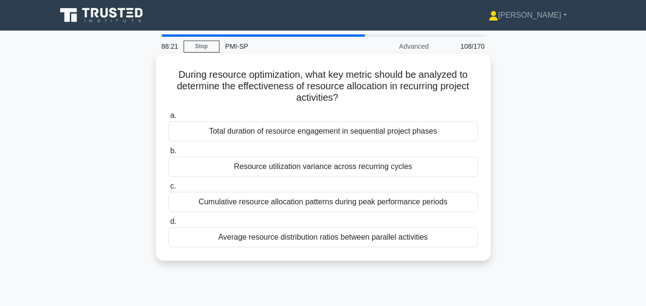
click at [255, 204] on div "Cumulative resource allocation patterns during peak performance periods" at bounding box center [323, 202] width 310 height 20
click at [168, 190] on input "c. Cumulative resource allocation patterns during peak performance periods" at bounding box center [168, 187] width 0 height 6
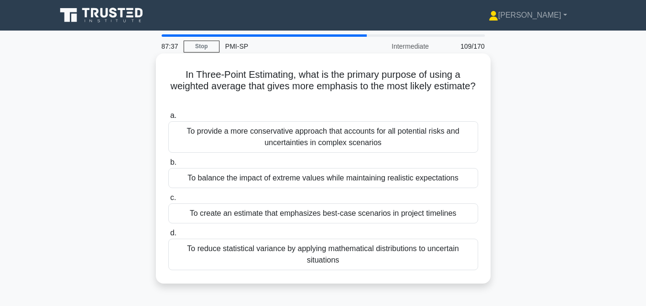
click at [265, 145] on div "To provide a more conservative approach that accounts for all potential risks a…" at bounding box center [323, 137] width 310 height 32
click at [168, 119] on input "a. To provide a more conservative approach that accounts for all potential risk…" at bounding box center [168, 116] width 0 height 6
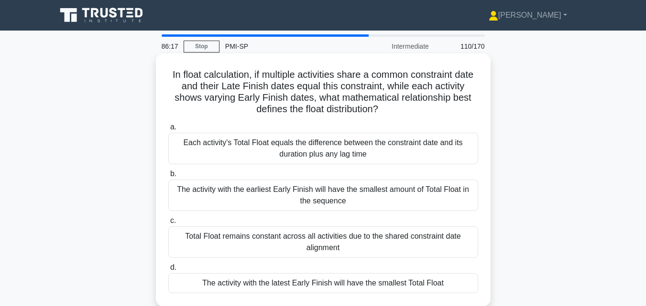
click at [263, 190] on div "The activity with the earliest Early Finish will have the smallest amount of To…" at bounding box center [323, 196] width 310 height 32
click at [168, 177] on input "b. The activity with the earliest Early Finish will have the smallest amount of…" at bounding box center [168, 174] width 0 height 6
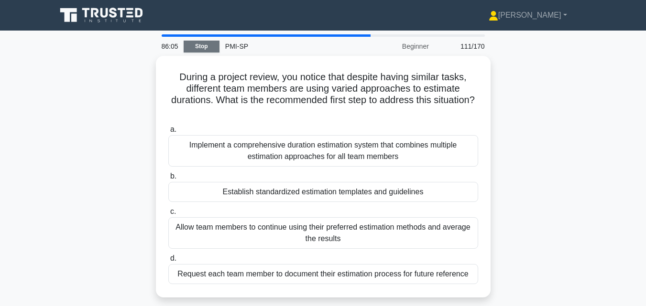
click at [211, 47] on link "Stop" at bounding box center [202, 47] width 36 height 12
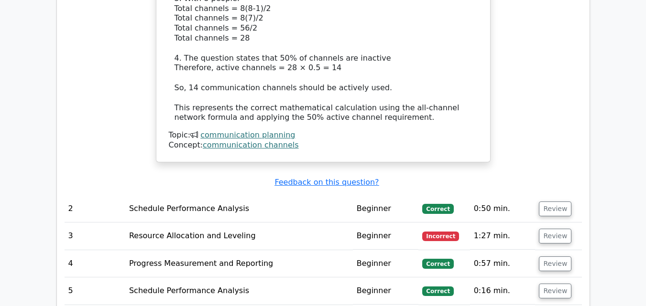
scroll to position [1361, 0]
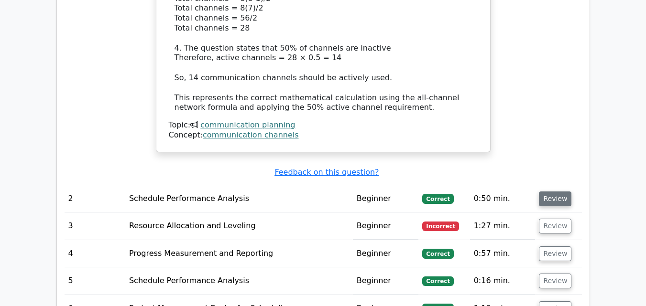
click at [554, 192] on button "Review" at bounding box center [555, 199] width 33 height 15
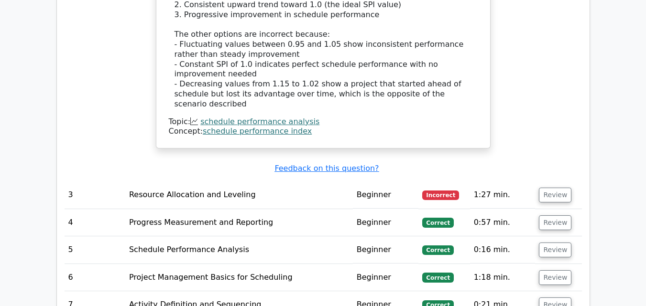
scroll to position [1901, 0]
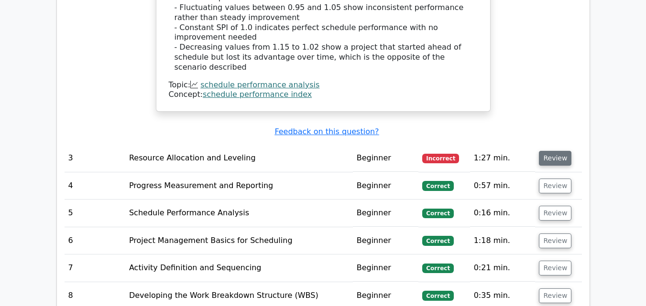
click at [556, 151] on button "Review" at bounding box center [555, 158] width 33 height 15
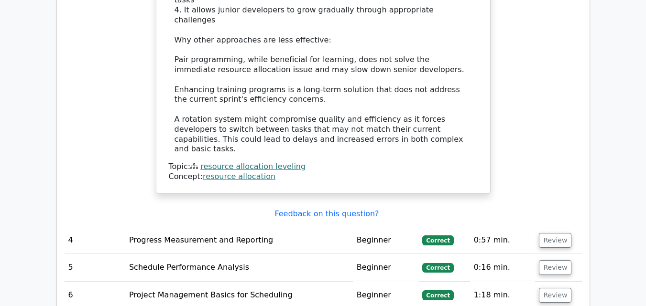
scroll to position [2419, 0]
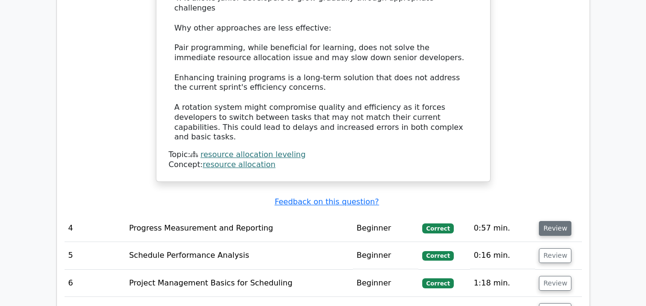
click at [544, 221] on button "Review" at bounding box center [555, 228] width 33 height 15
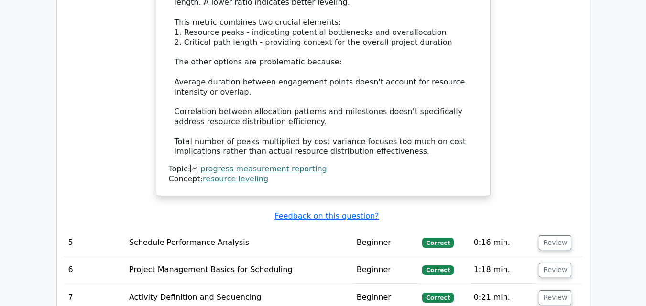
scroll to position [3035, 0]
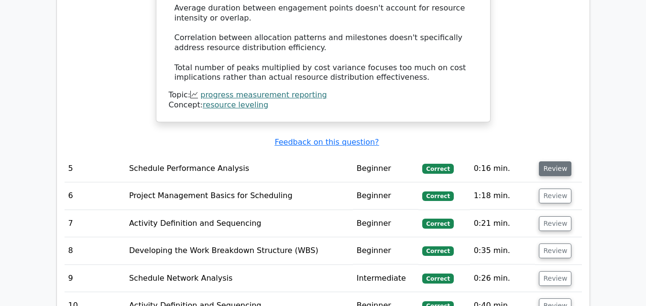
click at [560, 162] on button "Review" at bounding box center [555, 169] width 33 height 15
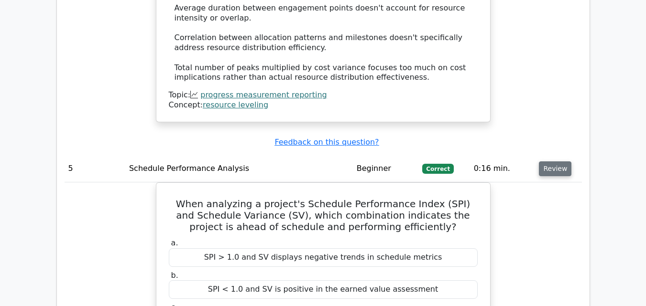
click at [560, 162] on button "Review" at bounding box center [555, 169] width 33 height 15
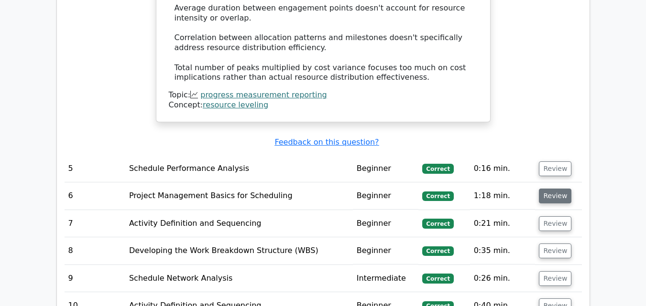
click at [554, 189] on button "Review" at bounding box center [555, 196] width 33 height 15
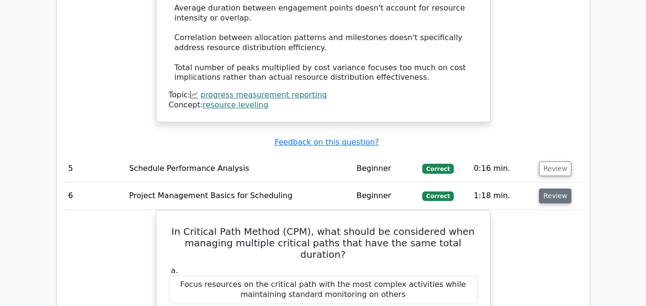
click at [554, 189] on button "Review" at bounding box center [555, 196] width 33 height 15
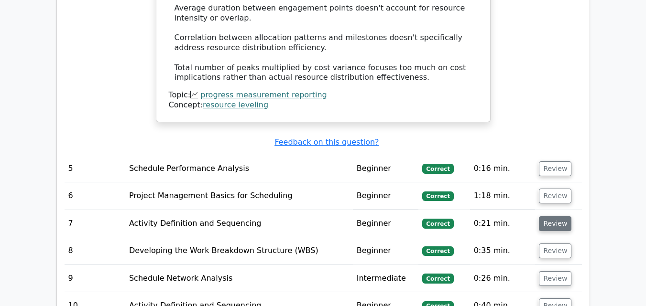
click at [552, 217] on button "Review" at bounding box center [555, 224] width 33 height 15
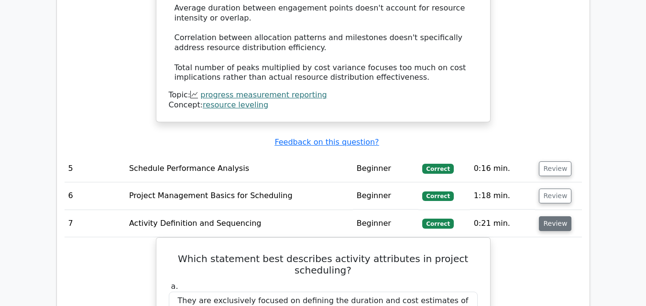
click at [552, 217] on button "Review" at bounding box center [555, 224] width 33 height 15
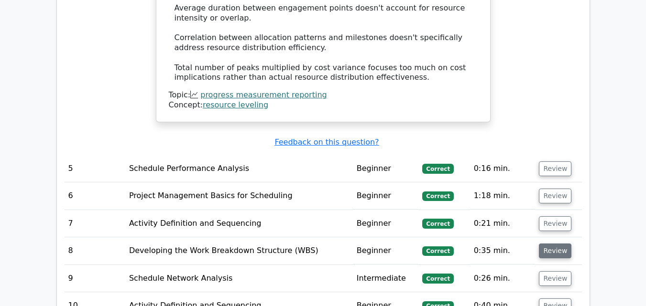
click at [546, 244] on button "Review" at bounding box center [555, 251] width 33 height 15
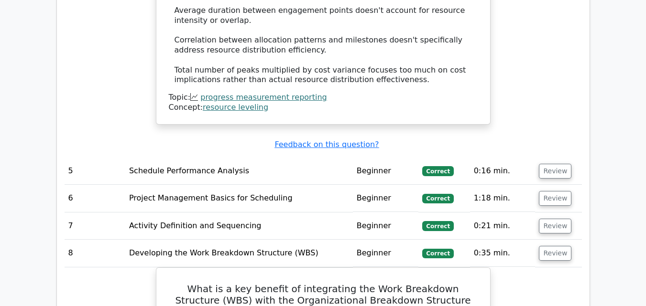
scroll to position [3113, 0]
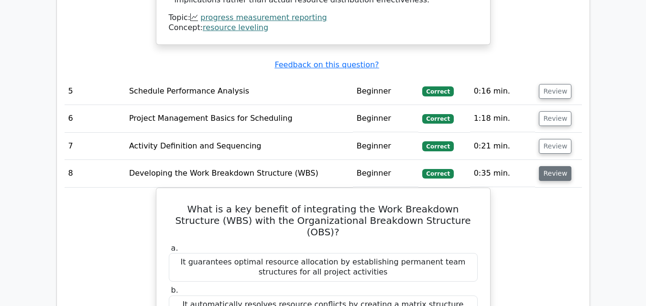
click at [554, 166] on button "Review" at bounding box center [555, 173] width 33 height 15
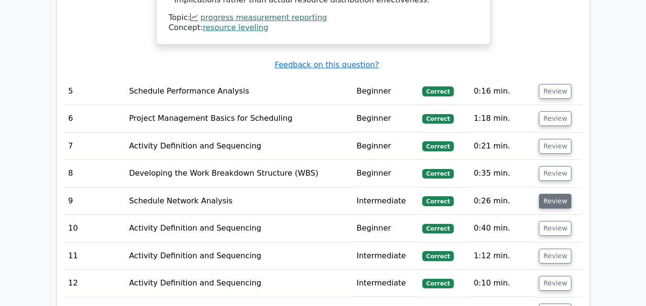
click at [553, 194] on button "Review" at bounding box center [555, 201] width 33 height 15
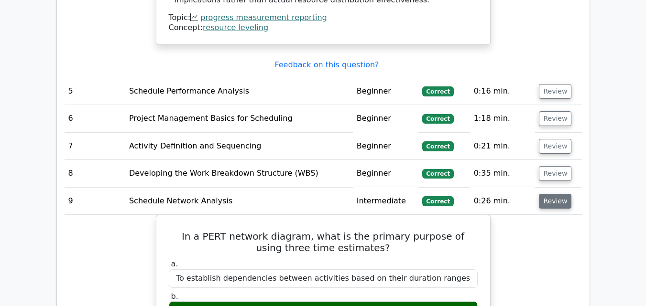
click at [552, 194] on button "Review" at bounding box center [555, 201] width 33 height 15
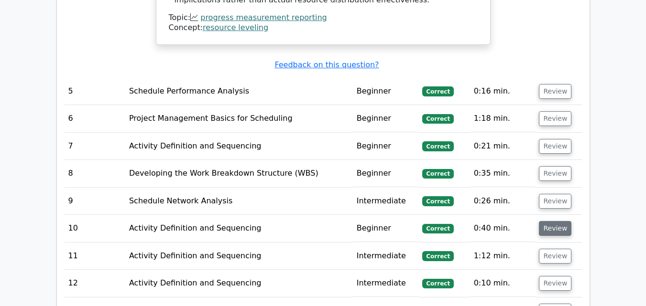
click at [546, 221] on button "Review" at bounding box center [555, 228] width 33 height 15
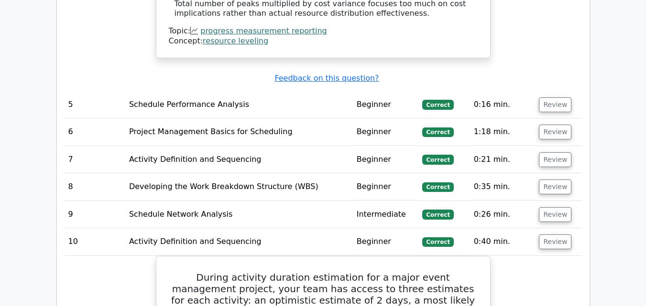
scroll to position [3135, 0]
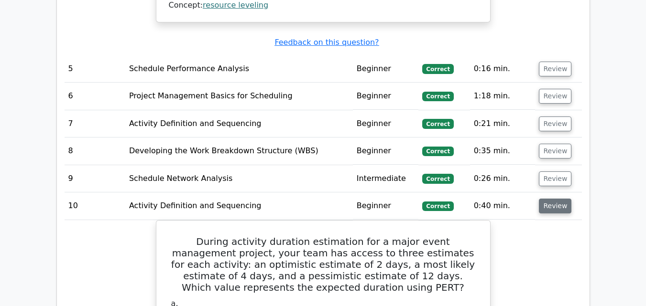
click at [547, 199] on button "Review" at bounding box center [555, 206] width 33 height 15
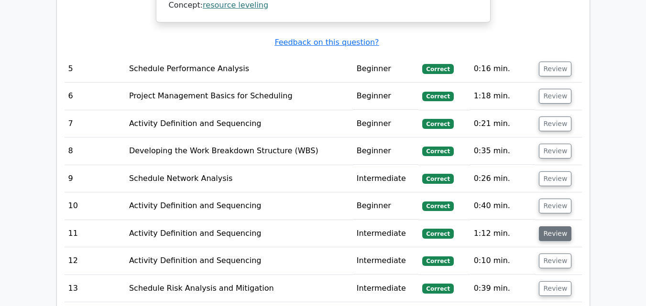
click at [546, 227] on button "Review" at bounding box center [555, 234] width 33 height 15
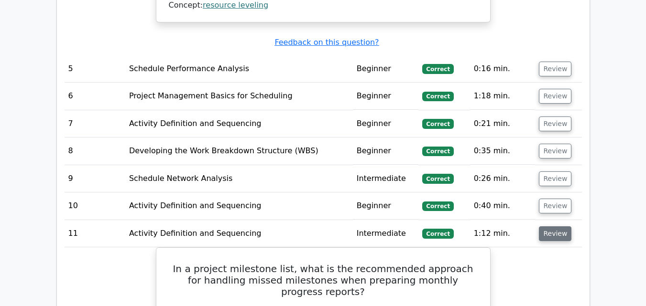
click at [546, 227] on button "Review" at bounding box center [555, 234] width 33 height 15
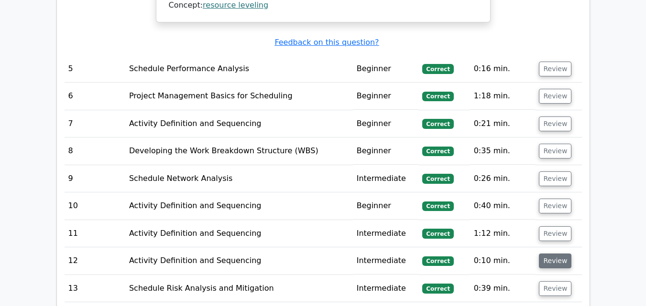
click at [545, 254] on button "Review" at bounding box center [555, 261] width 33 height 15
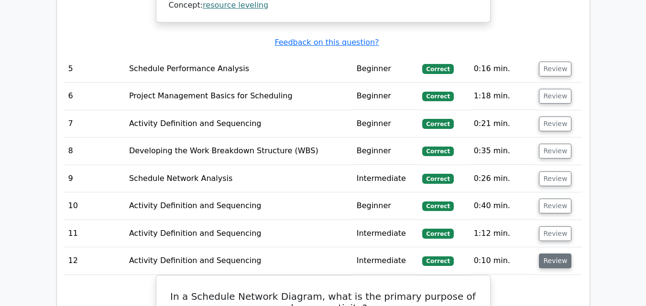
click at [545, 254] on button "Review" at bounding box center [555, 261] width 33 height 15
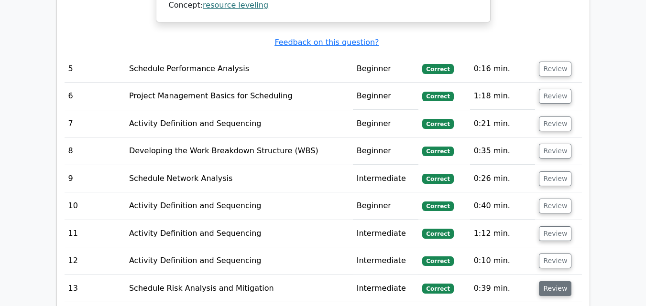
click at [545, 282] on button "Review" at bounding box center [555, 289] width 33 height 15
click at [546, 282] on button "Review" at bounding box center [555, 289] width 33 height 15
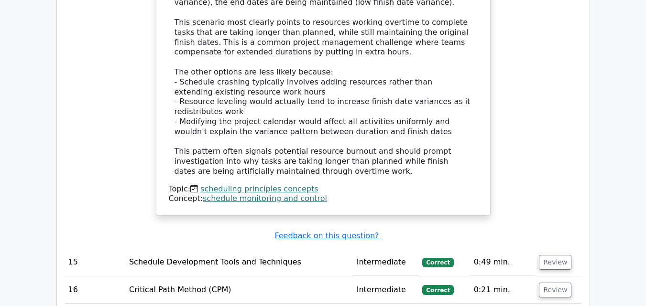
scroll to position [3770, 0]
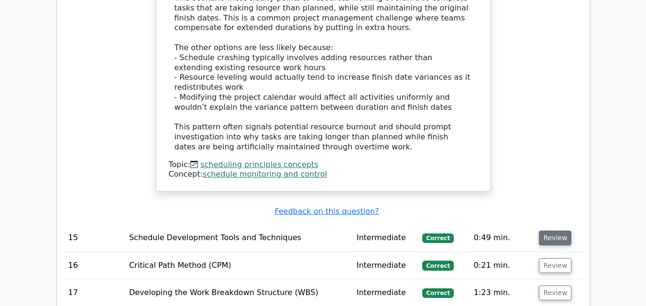
click at [549, 231] on button "Review" at bounding box center [555, 238] width 33 height 15
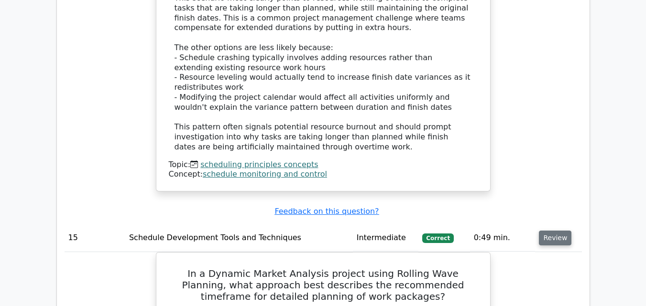
click at [549, 231] on button "Review" at bounding box center [555, 238] width 33 height 15
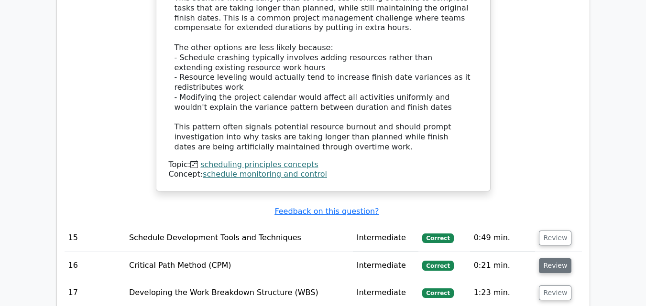
click at [551, 259] on button "Review" at bounding box center [555, 266] width 33 height 15
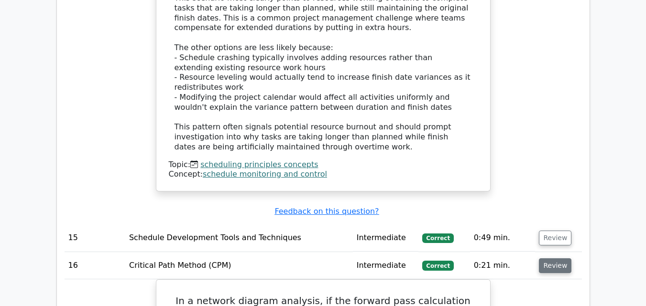
click at [551, 259] on button "Review" at bounding box center [555, 266] width 33 height 15
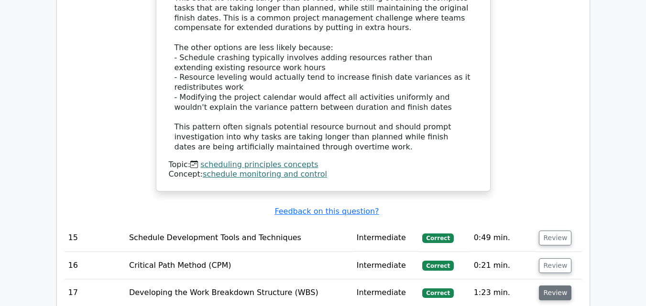
click at [552, 286] on button "Review" at bounding box center [555, 293] width 33 height 15
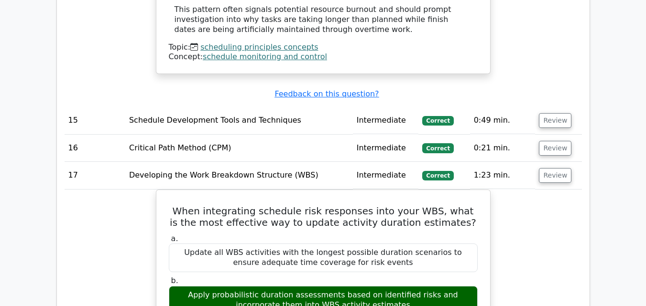
scroll to position [3866, 0]
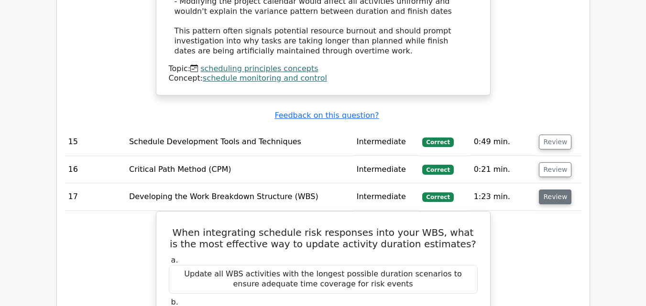
click at [559, 190] on button "Review" at bounding box center [555, 197] width 33 height 15
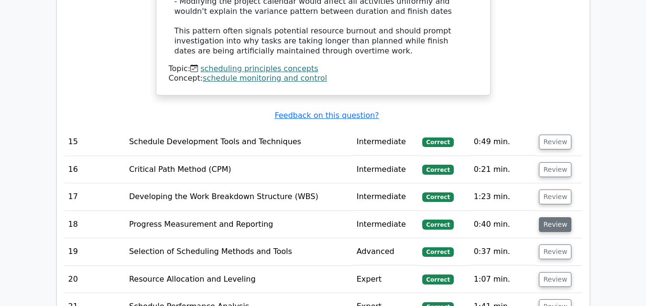
click at [552, 217] on button "Review" at bounding box center [555, 224] width 33 height 15
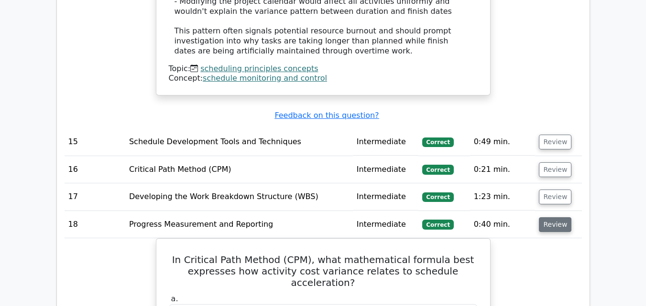
click at [552, 217] on button "Review" at bounding box center [555, 224] width 33 height 15
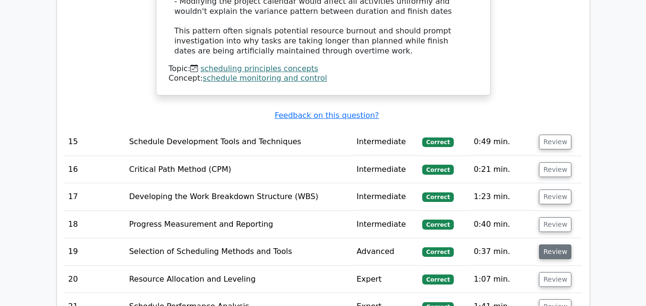
click at [555, 245] on button "Review" at bounding box center [555, 252] width 33 height 15
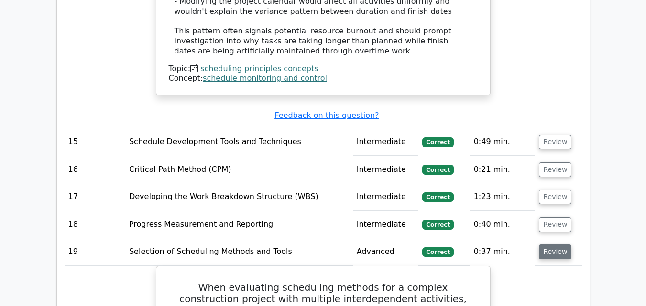
click at [555, 245] on button "Review" at bounding box center [555, 252] width 33 height 15
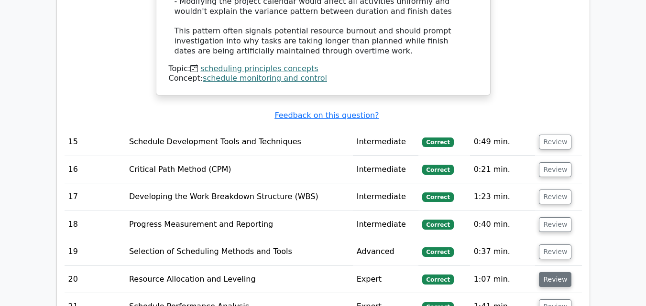
click at [553, 272] on button "Review" at bounding box center [555, 279] width 33 height 15
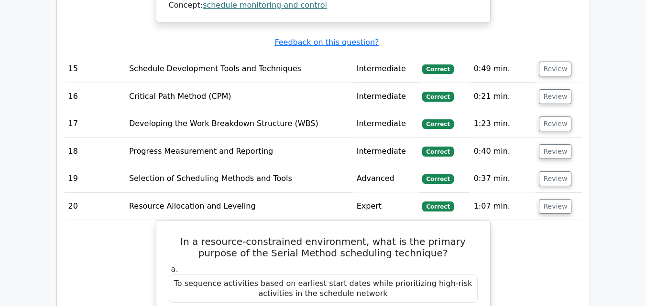
scroll to position [3943, 0]
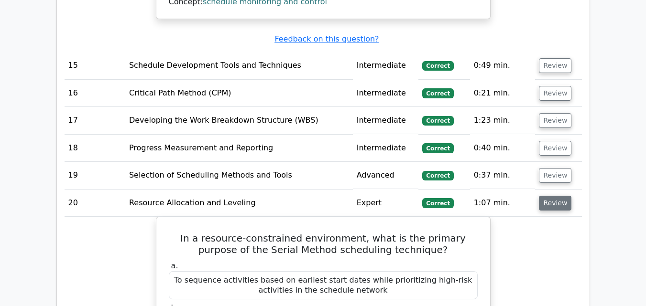
click at [549, 196] on button "Review" at bounding box center [555, 203] width 33 height 15
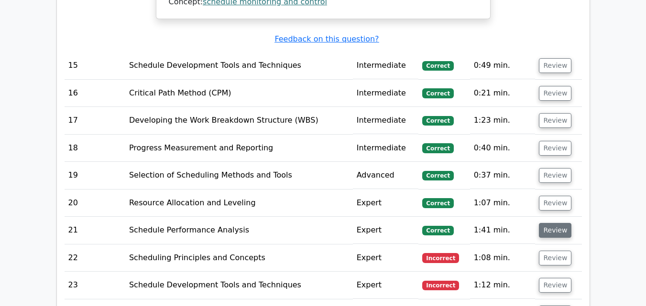
click at [547, 223] on button "Review" at bounding box center [555, 230] width 33 height 15
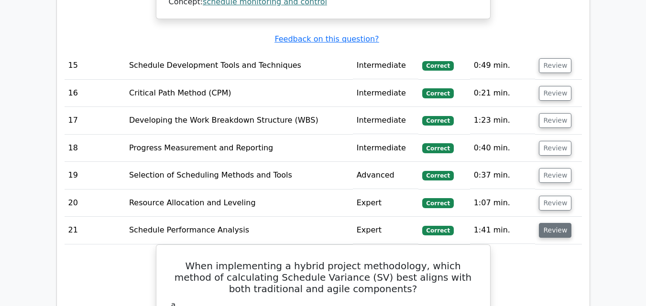
click at [547, 223] on button "Review" at bounding box center [555, 230] width 33 height 15
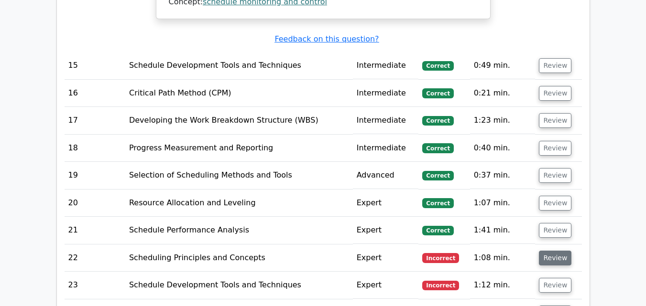
click at [547, 251] on button "Review" at bounding box center [555, 258] width 33 height 15
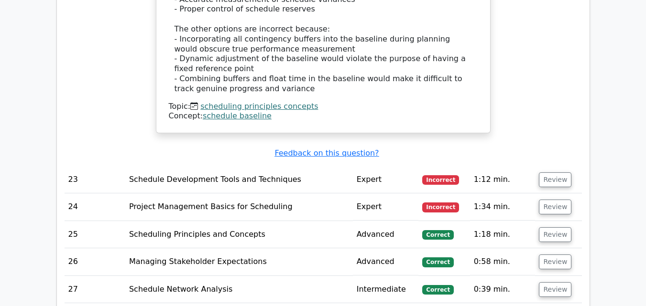
scroll to position [4598, 0]
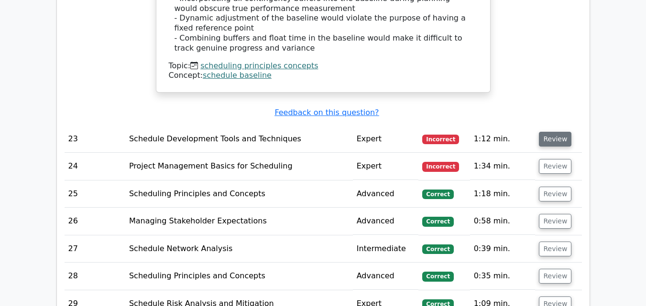
click at [563, 132] on button "Review" at bounding box center [555, 139] width 33 height 15
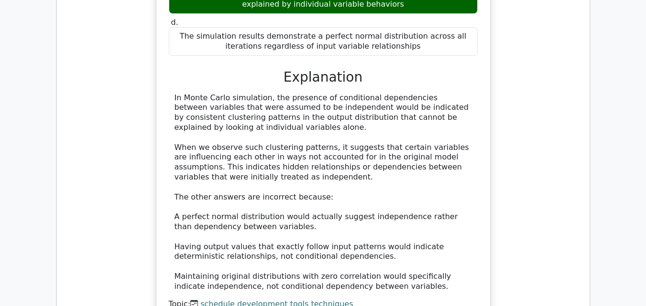
scroll to position [4949, 0]
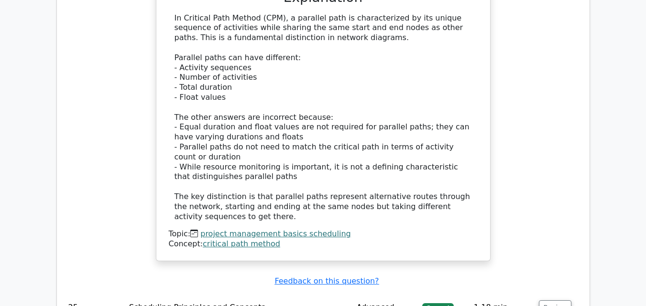
scroll to position [5586, 0]
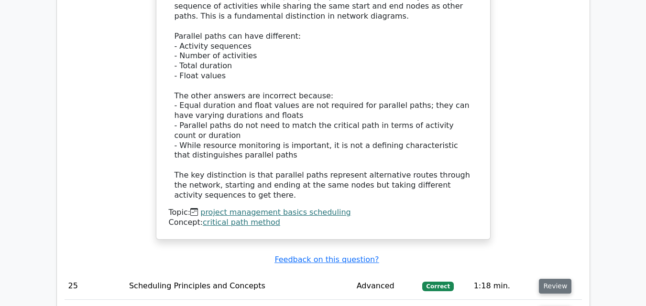
click at [559, 279] on button "Review" at bounding box center [555, 286] width 33 height 15
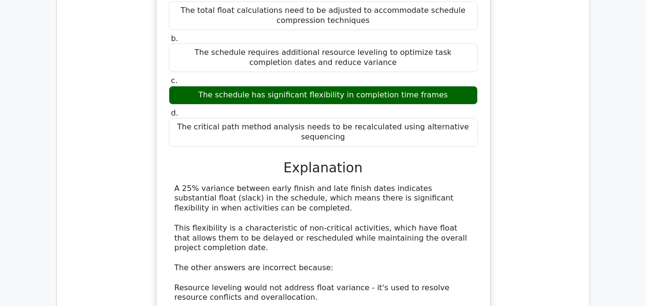
scroll to position [6198, 0]
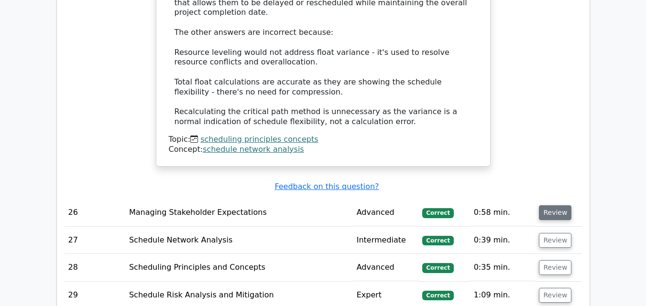
click at [552, 206] on button "Review" at bounding box center [555, 213] width 33 height 15
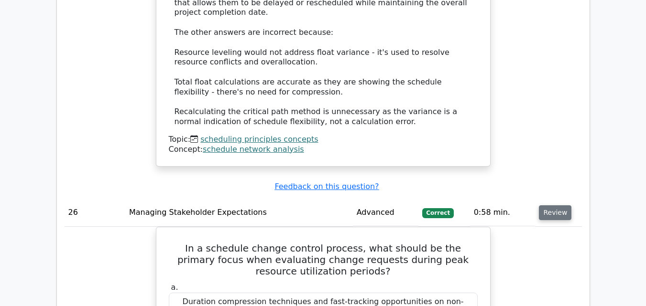
click at [552, 206] on button "Review" at bounding box center [555, 213] width 33 height 15
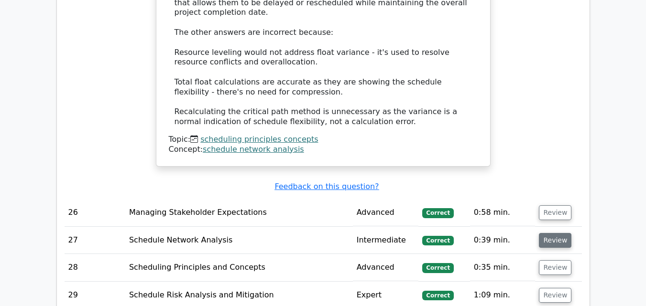
click at [550, 233] on button "Review" at bounding box center [555, 240] width 33 height 15
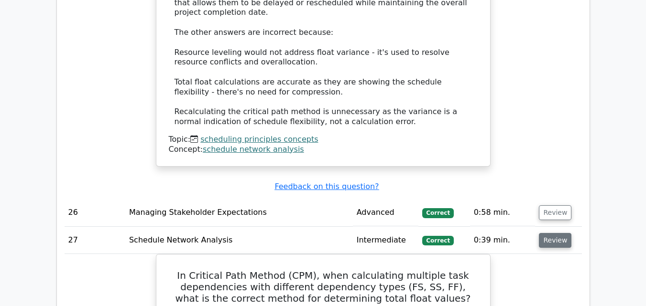
click at [550, 233] on button "Review" at bounding box center [555, 240] width 33 height 15
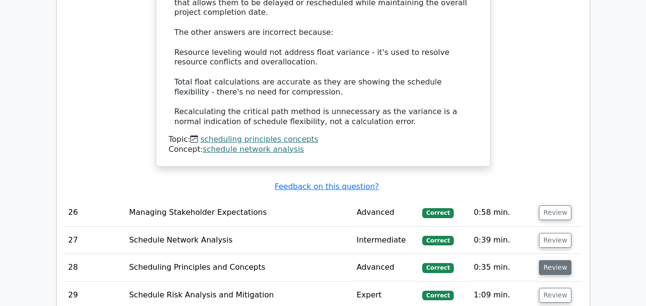
click at [551, 261] on button "Review" at bounding box center [555, 268] width 33 height 15
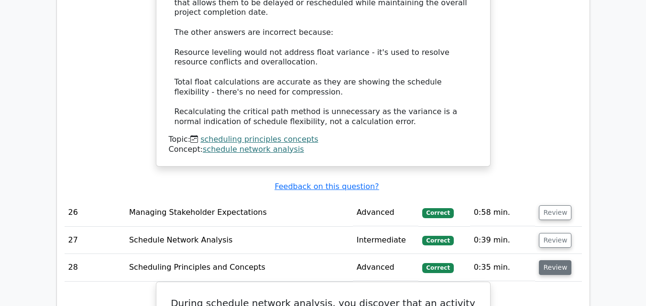
click at [551, 261] on button "Review" at bounding box center [555, 268] width 33 height 15
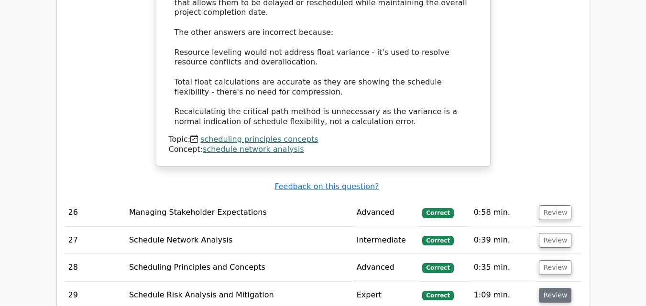
click at [549, 288] on button "Review" at bounding box center [555, 295] width 33 height 15
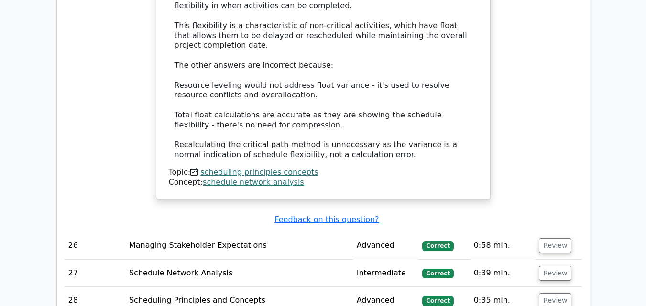
scroll to position [6214, 0]
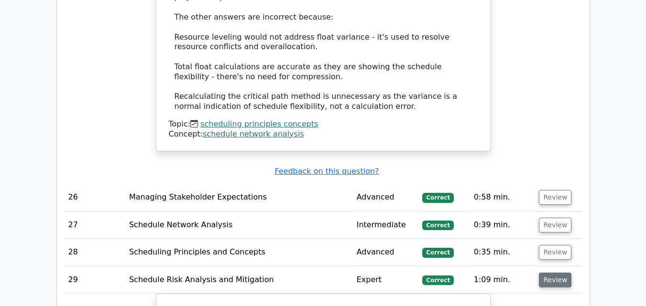
click at [551, 273] on button "Review" at bounding box center [555, 280] width 33 height 15
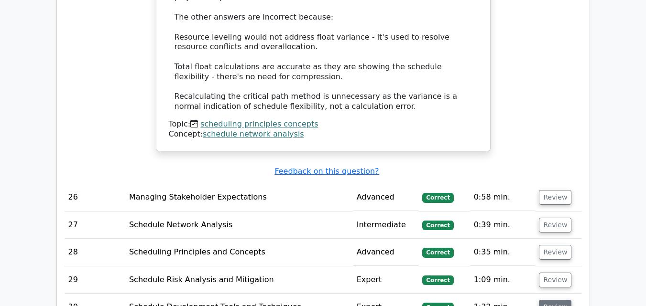
click at [547, 300] on button "Review" at bounding box center [555, 307] width 33 height 15
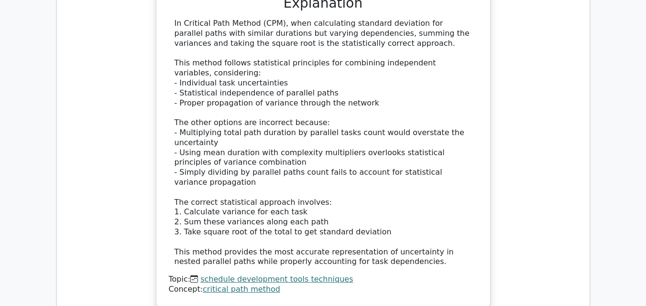
scroll to position [6787, 0]
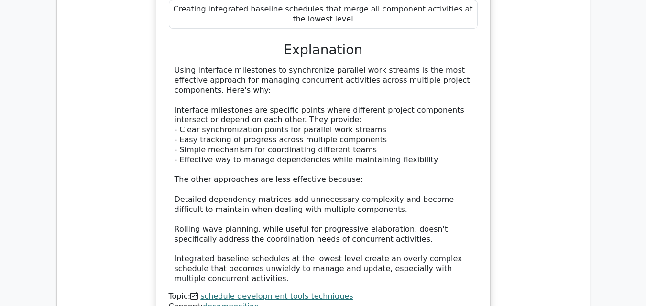
scroll to position [7360, 0]
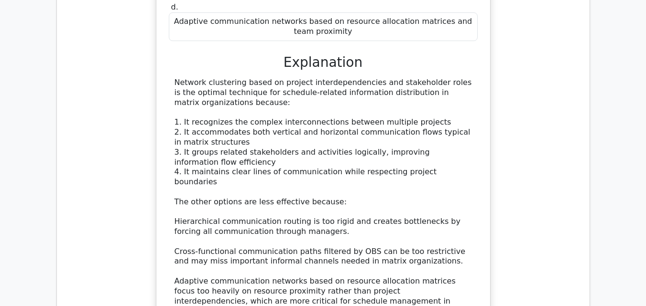
scroll to position [7933, 0]
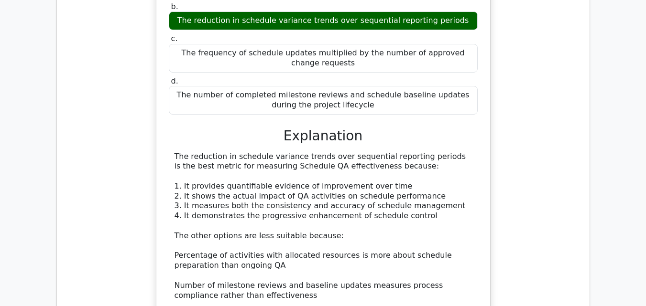
scroll to position [8398, 0]
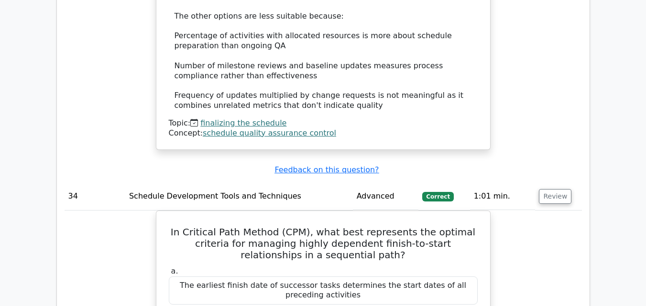
scroll to position [8601, 0]
click at [560, 190] on button "Review" at bounding box center [555, 197] width 33 height 15
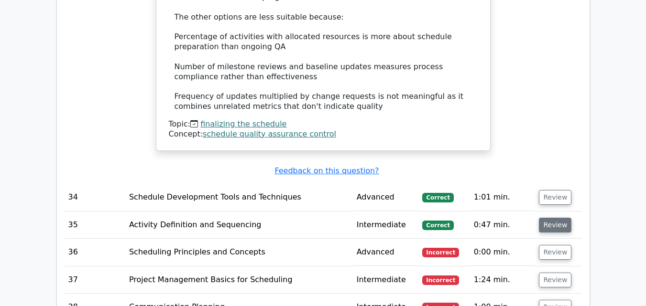
click at [549, 218] on button "Review" at bounding box center [555, 225] width 33 height 15
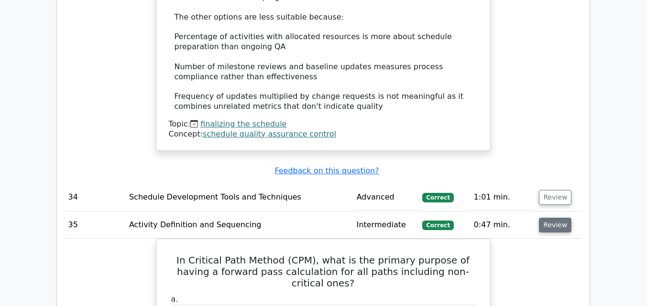
click at [549, 218] on button "Review" at bounding box center [555, 225] width 33 height 15
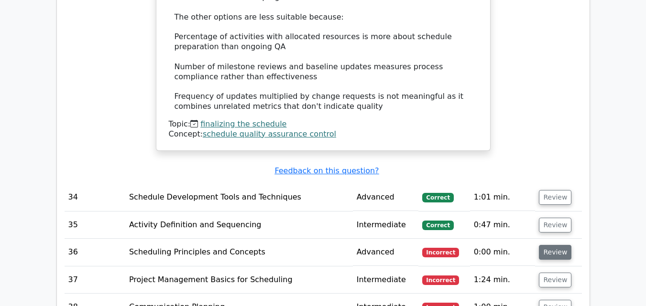
click at [551, 245] on button "Review" at bounding box center [555, 252] width 33 height 15
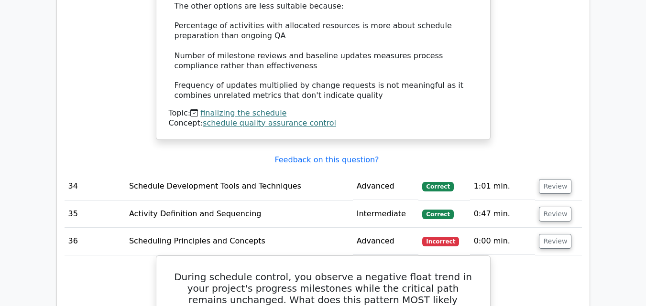
scroll to position [8607, 0]
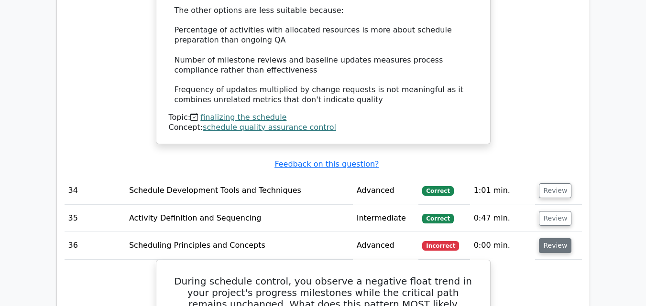
click at [552, 239] on button "Review" at bounding box center [555, 246] width 33 height 15
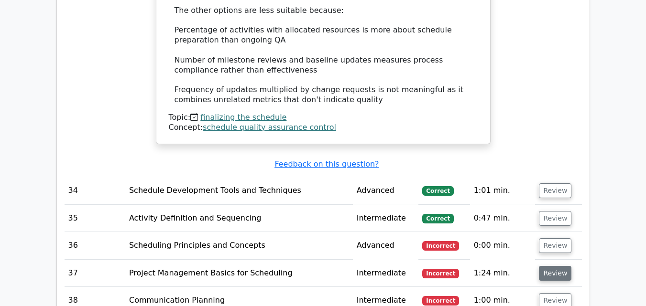
click at [544, 266] on button "Review" at bounding box center [555, 273] width 33 height 15
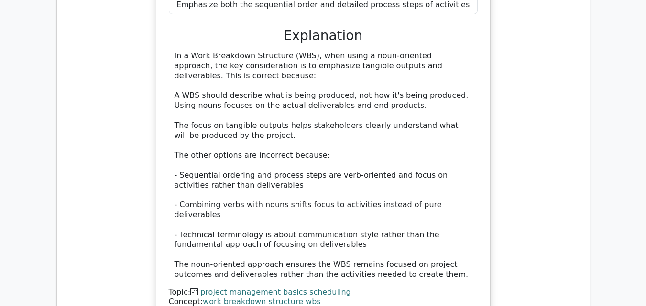
scroll to position [9053, 0]
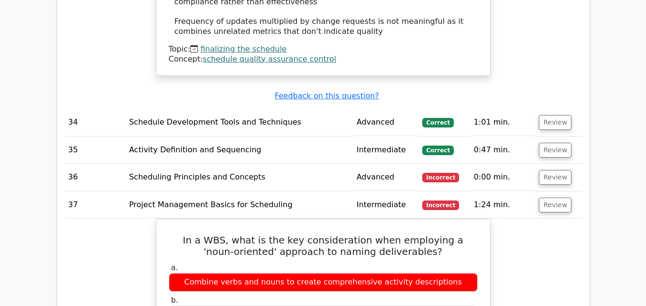
scroll to position [8652, 0]
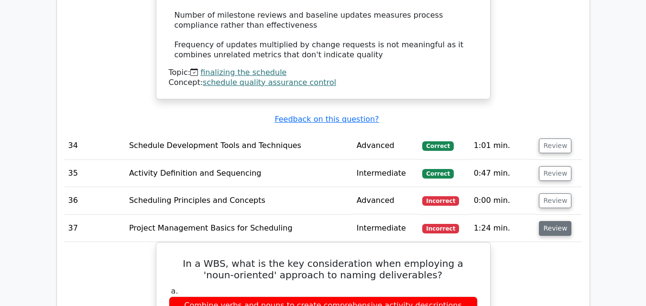
click at [563, 221] on button "Review" at bounding box center [555, 228] width 33 height 15
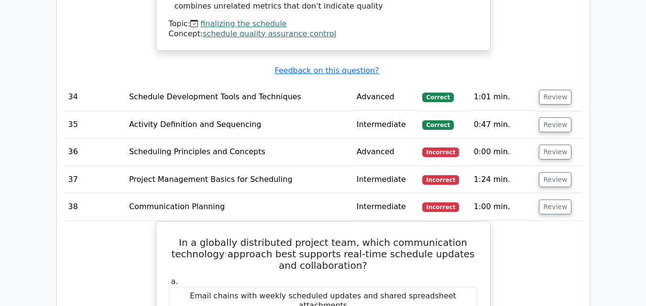
scroll to position [8691, 0]
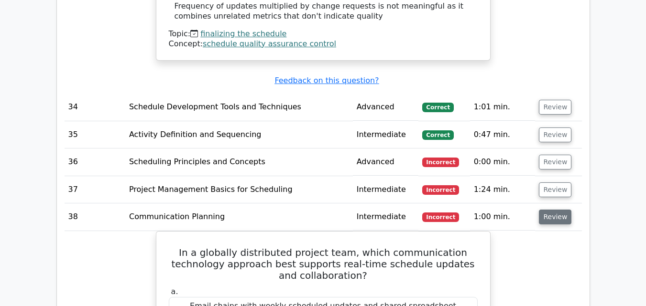
click at [554, 210] on button "Review" at bounding box center [555, 217] width 33 height 15
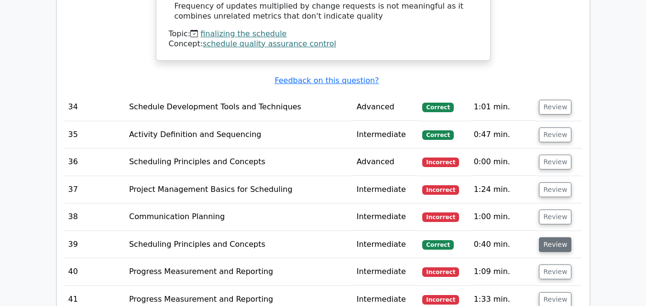
click at [545, 238] on button "Review" at bounding box center [555, 245] width 33 height 15
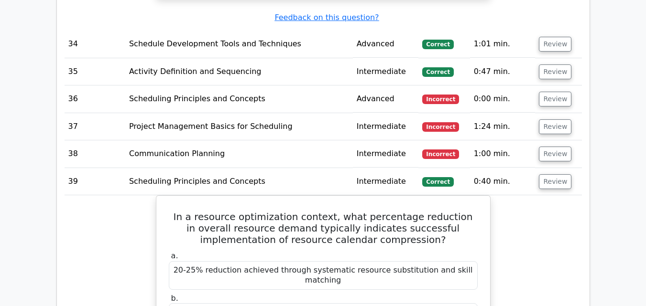
scroll to position [8748, 0]
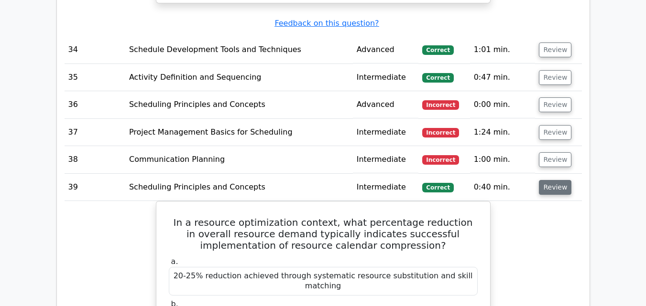
click at [546, 180] on button "Review" at bounding box center [555, 187] width 33 height 15
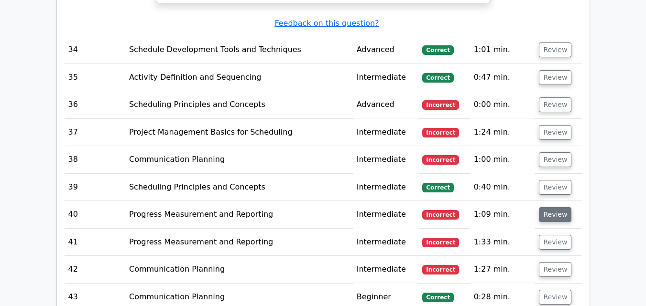
click at [548, 207] on button "Review" at bounding box center [555, 214] width 33 height 15
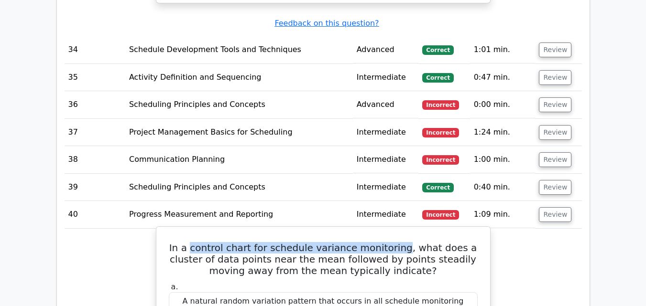
drag, startPoint x: 188, startPoint y: 72, endPoint x: 390, endPoint y: 79, distance: 201.8
click at [390, 242] on h5 "In a control chart for schedule variance monitoring, what does a cluster of dat…" at bounding box center [323, 259] width 311 height 34
click at [235, 242] on h5 "In a control chart for schedule variance monitoring, what does a cluster of dat…" at bounding box center [323, 259] width 311 height 34
drag, startPoint x: 187, startPoint y: 72, endPoint x: 388, endPoint y: 76, distance: 201.3
click at [388, 242] on h5 "In a control chart for schedule variance monitoring, what does a cluster of dat…" at bounding box center [323, 259] width 311 height 34
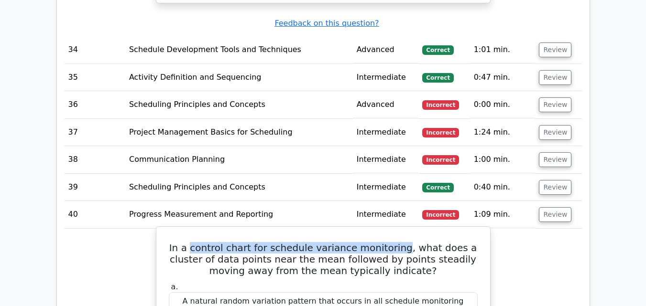
copy h5 "control chart for schedule variance monitoring"
